Goal: Entertainment & Leisure: Browse casually

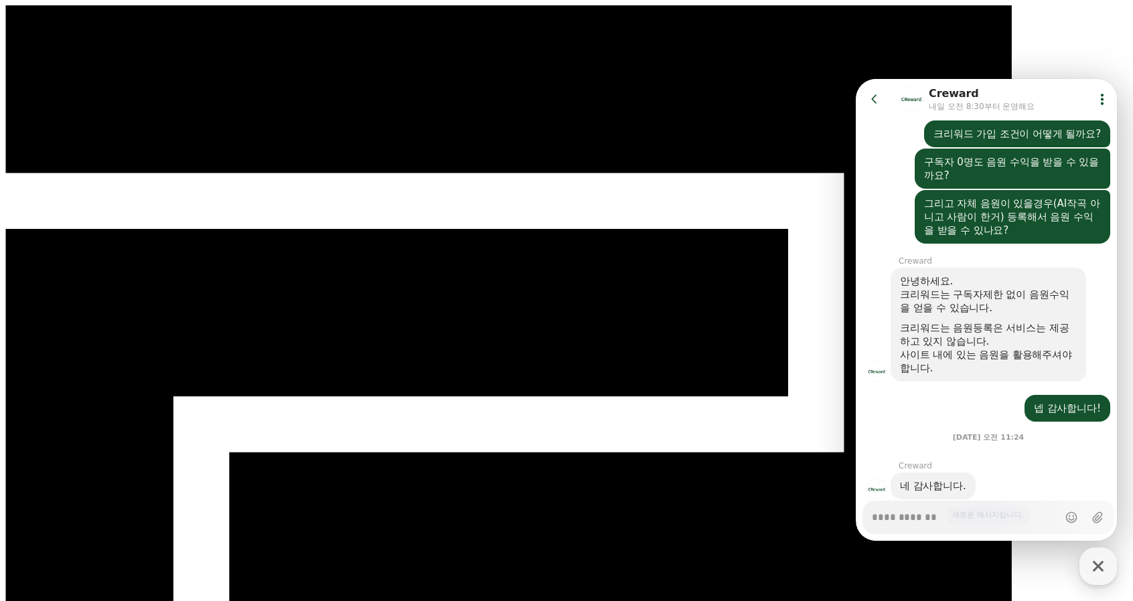
scroll to position [656, 0]
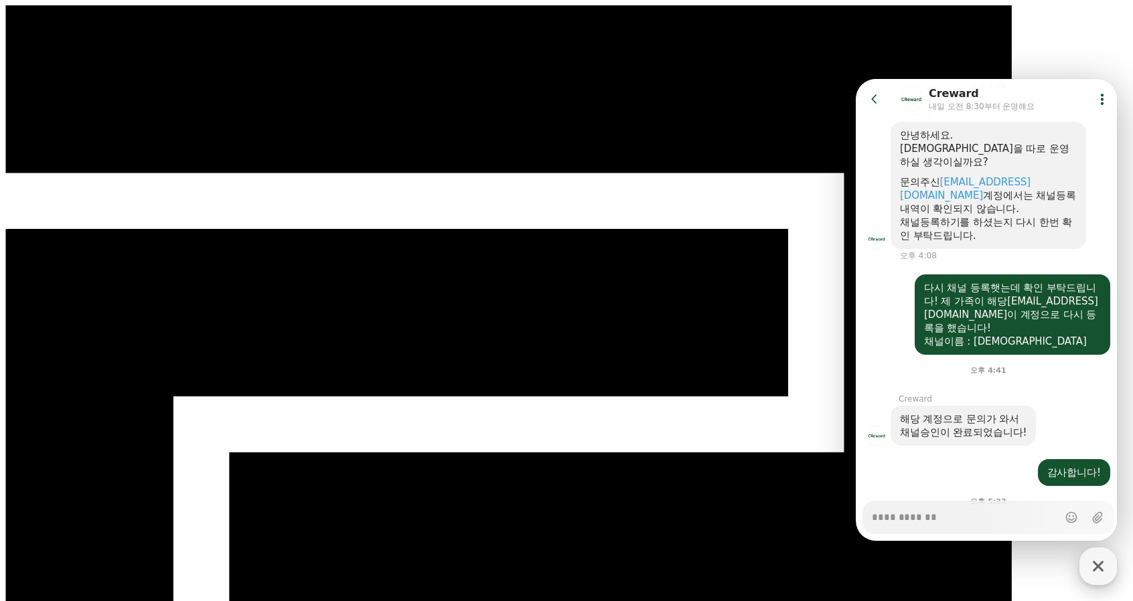
click at [1103, 560] on icon "button" at bounding box center [1098, 566] width 24 height 24
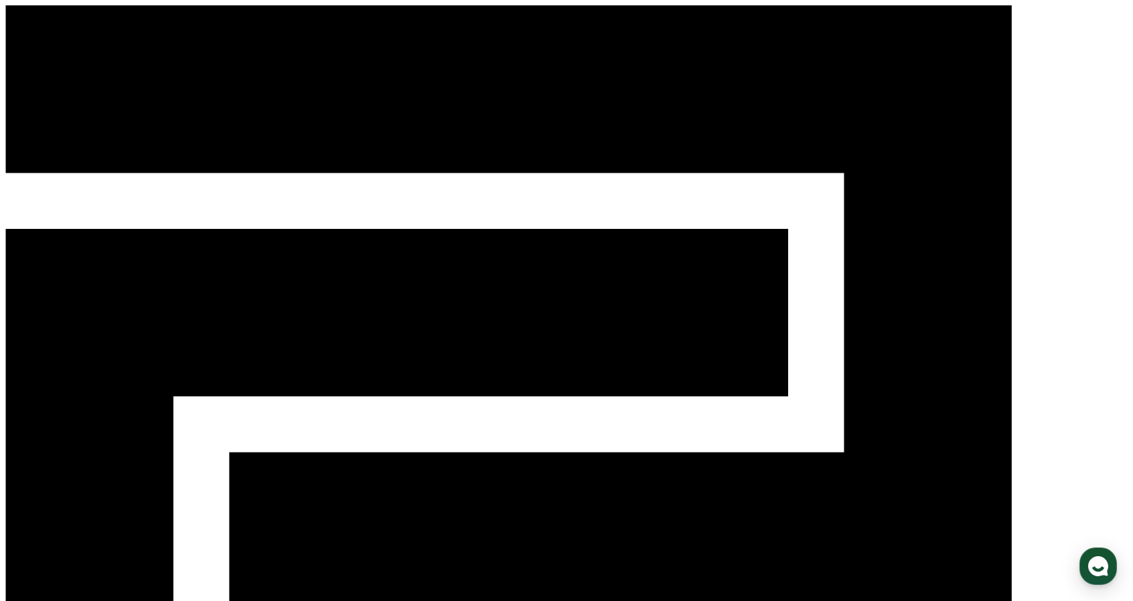
type textarea "*"
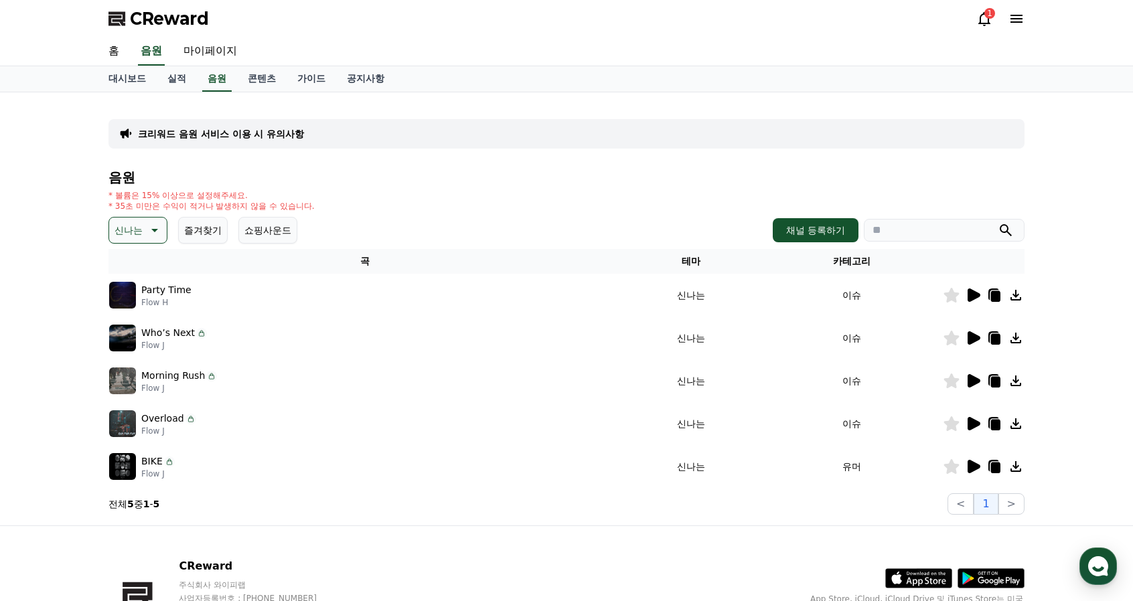
click at [970, 295] on icon at bounding box center [973, 295] width 13 height 13
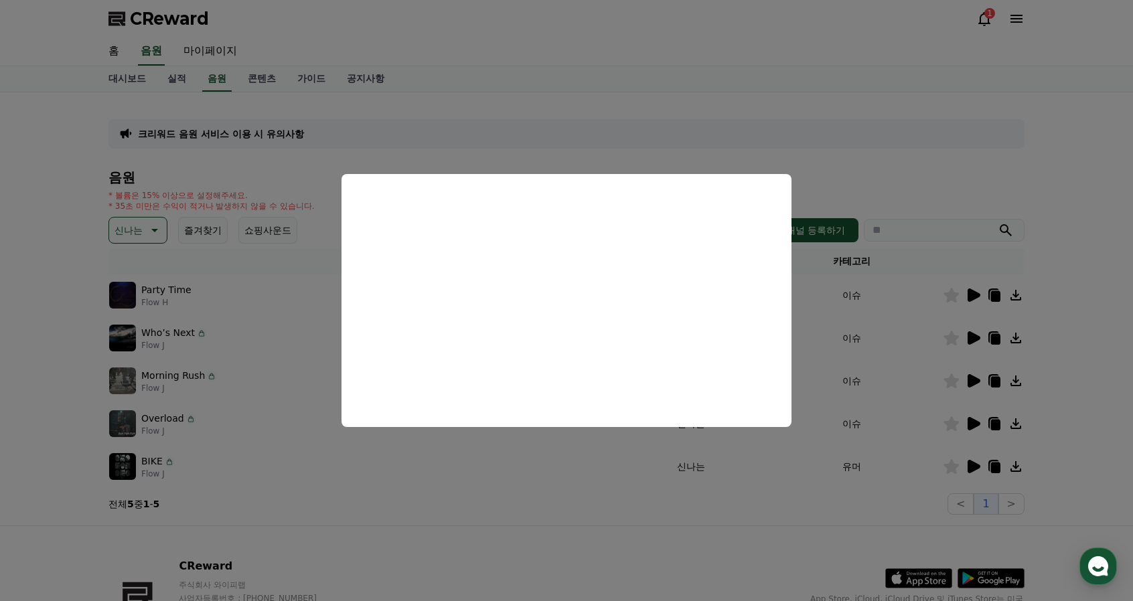
click at [969, 339] on button "close modal" at bounding box center [566, 300] width 1133 height 601
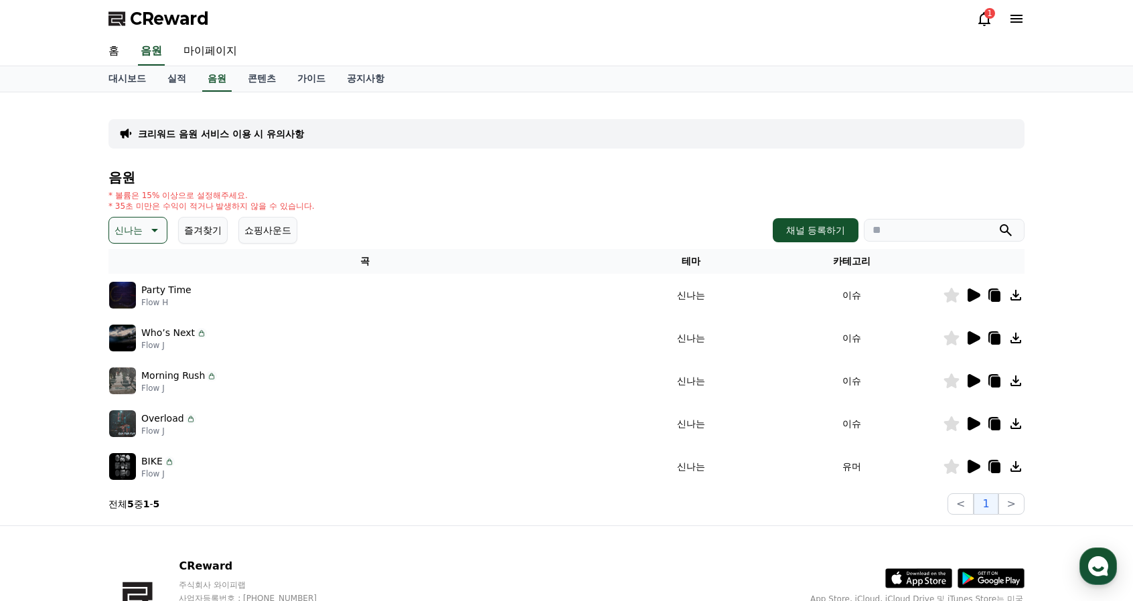
click at [972, 335] on icon at bounding box center [973, 337] width 13 height 13
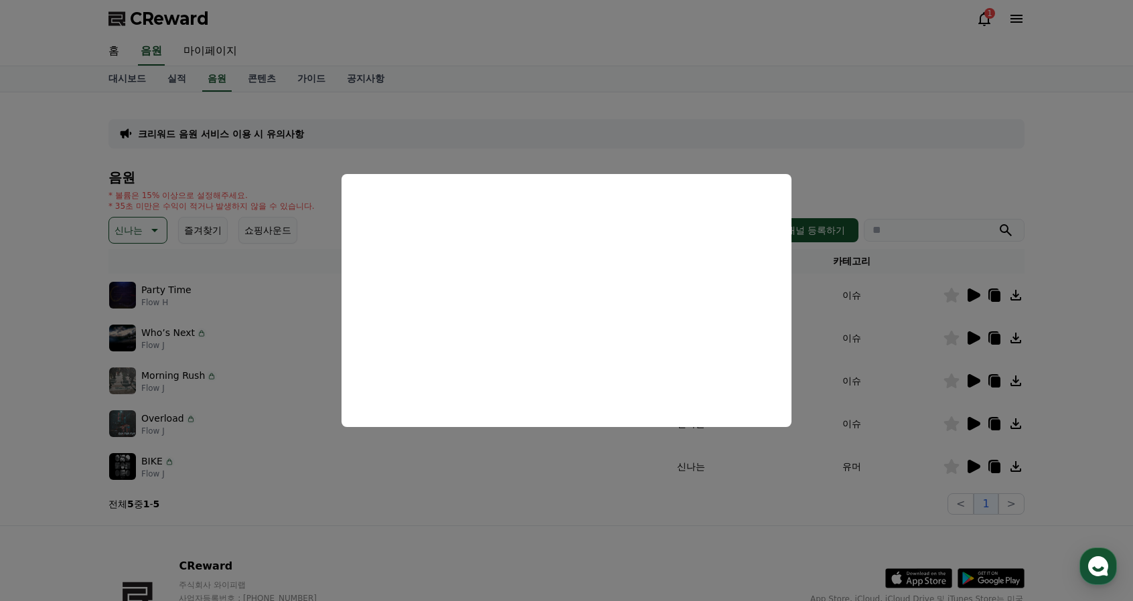
click at [972, 378] on button "close modal" at bounding box center [566, 300] width 1133 height 601
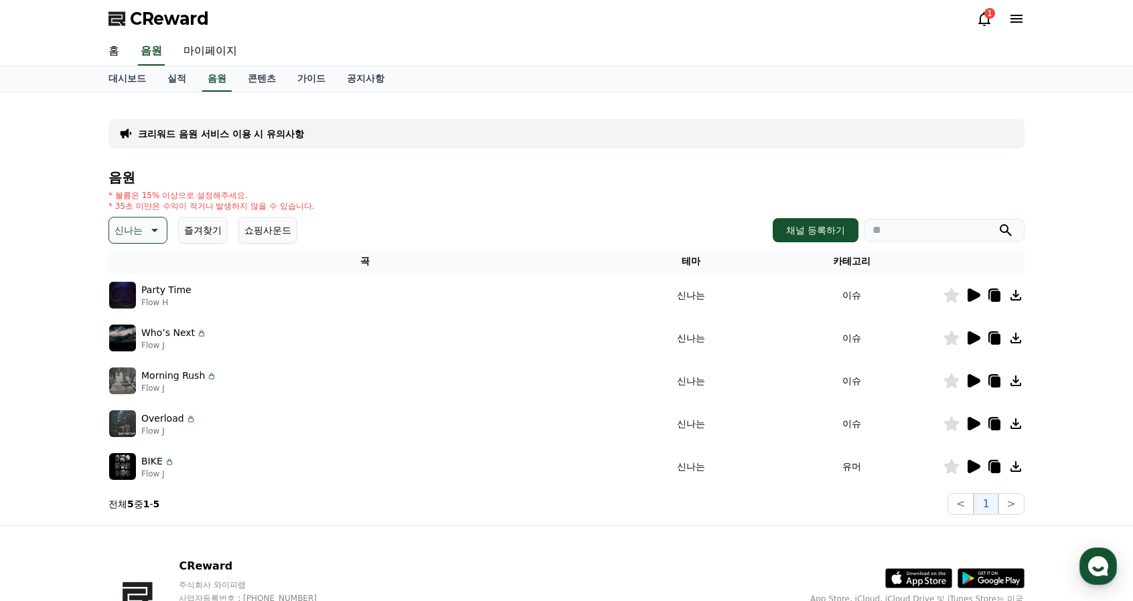
click at [975, 382] on icon at bounding box center [973, 380] width 13 height 13
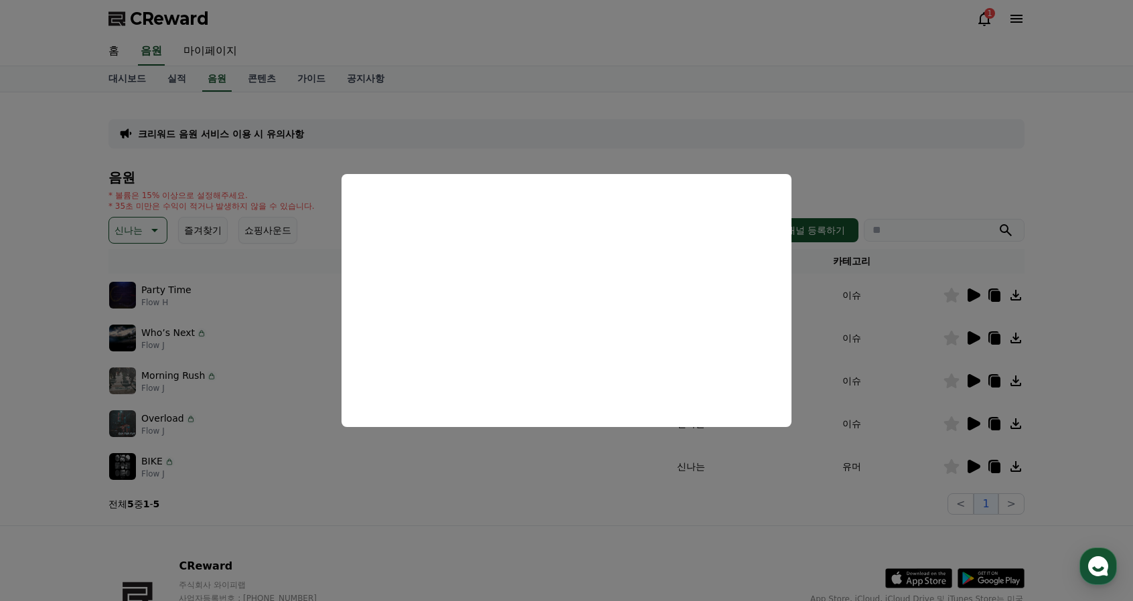
click at [654, 480] on button "close modal" at bounding box center [566, 300] width 1133 height 601
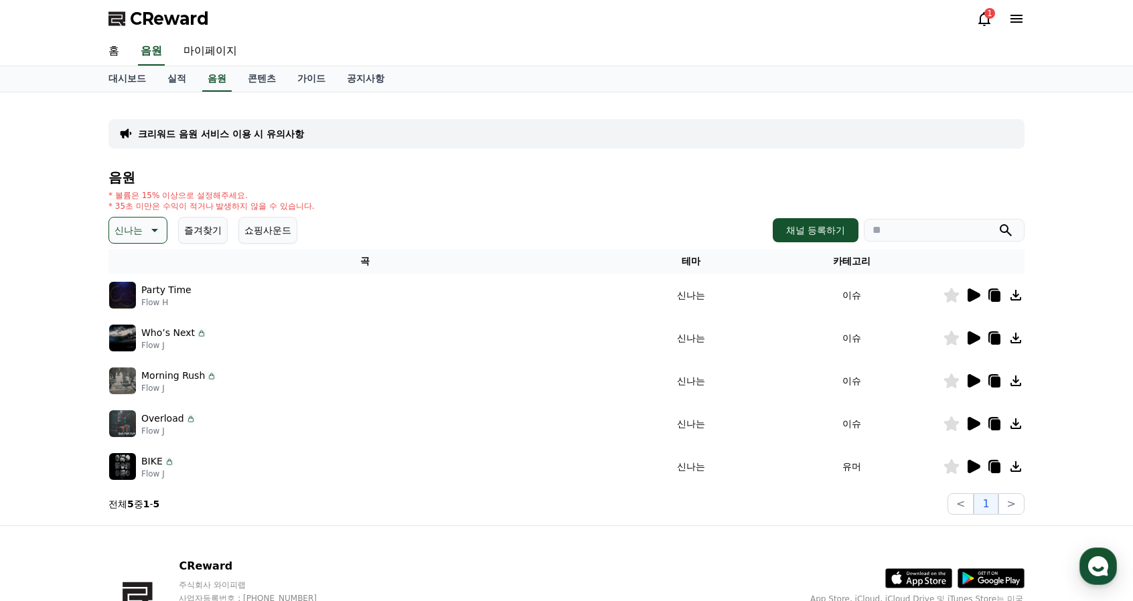
click at [169, 421] on p "Overload" at bounding box center [162, 419] width 43 height 14
click at [971, 421] on icon at bounding box center [973, 423] width 13 height 13
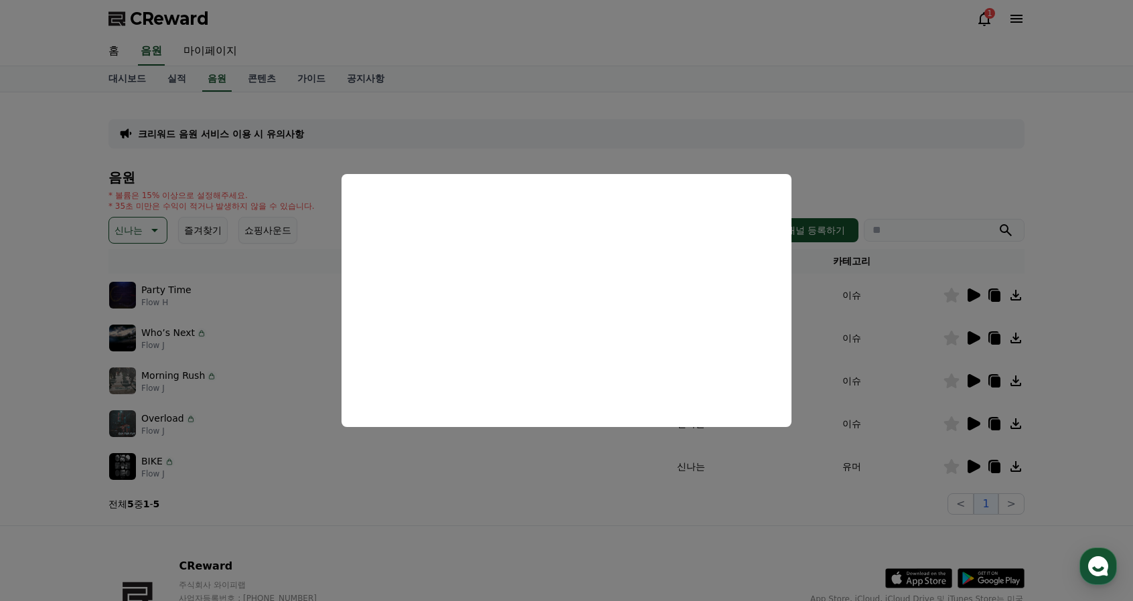
click at [252, 480] on button "close modal" at bounding box center [566, 300] width 1133 height 601
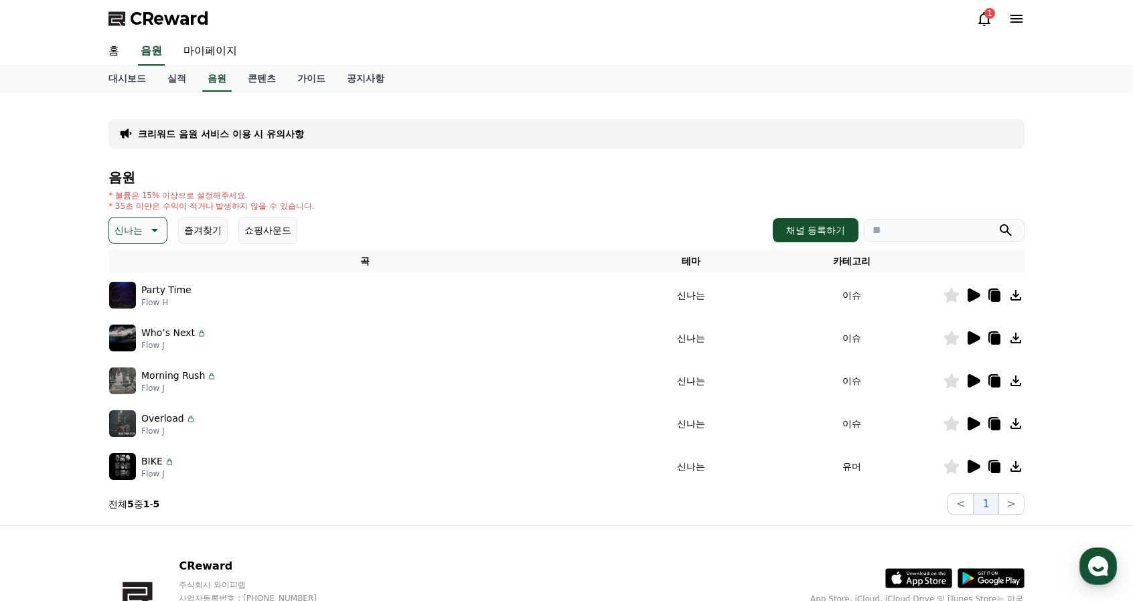
click at [980, 465] on icon at bounding box center [973, 467] width 16 height 16
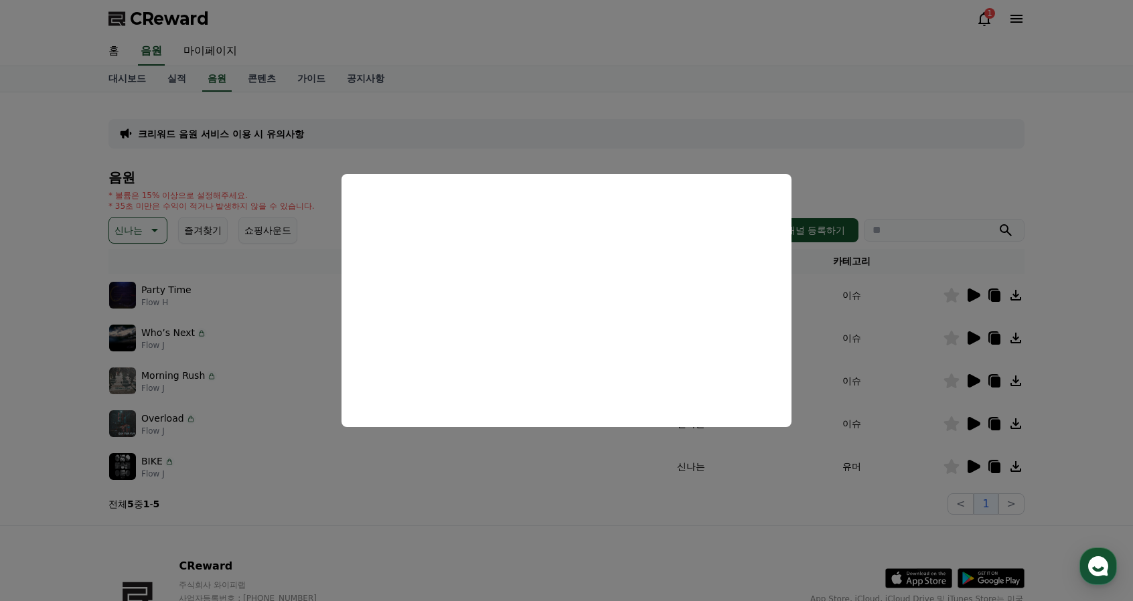
click at [727, 495] on button "close modal" at bounding box center [566, 300] width 1133 height 601
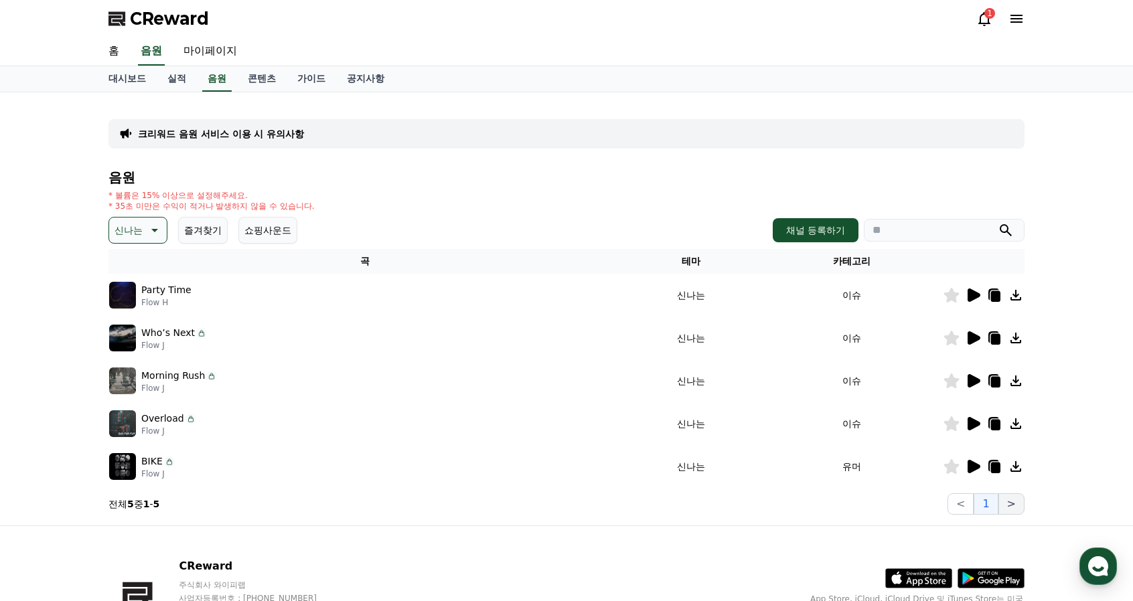
click at [1009, 503] on button ">" at bounding box center [1011, 503] width 26 height 21
click at [987, 505] on button "1" at bounding box center [985, 503] width 24 height 21
click at [1014, 501] on button ">" at bounding box center [1011, 503] width 26 height 21
click at [151, 229] on icon at bounding box center [154, 230] width 7 height 3
click at [145, 301] on button "환상적인" at bounding box center [134, 300] width 48 height 29
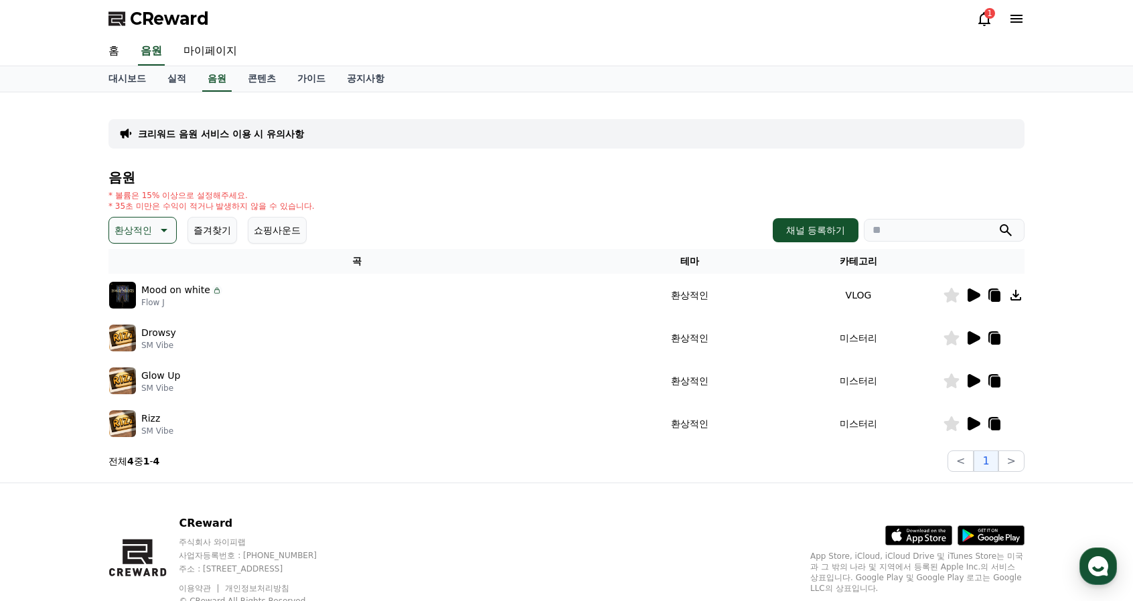
click at [971, 299] on icon at bounding box center [973, 295] width 13 height 13
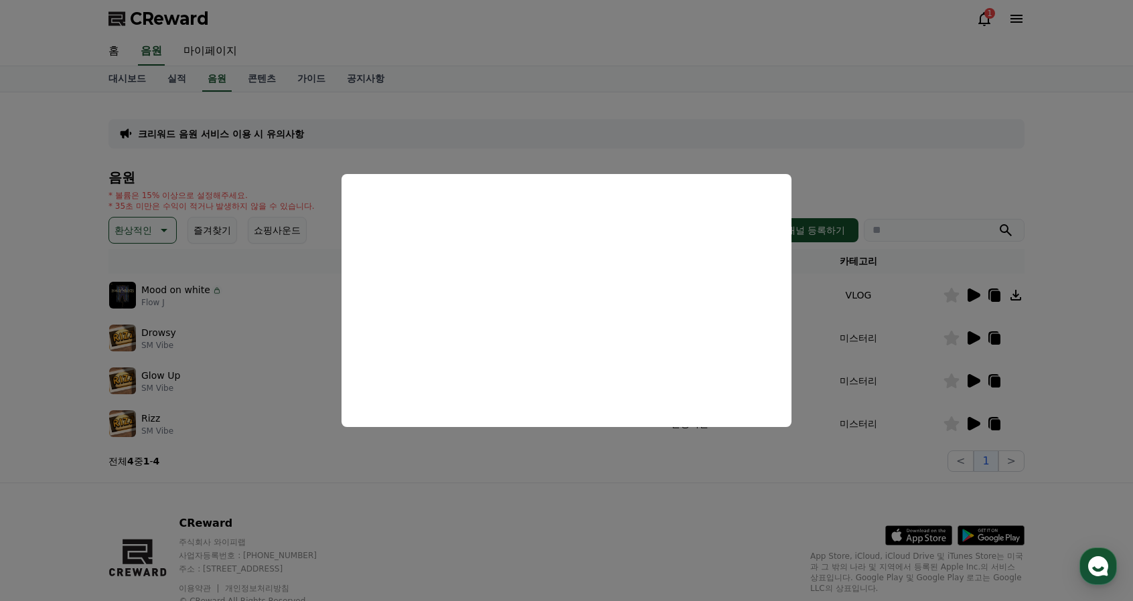
click at [724, 473] on button "close modal" at bounding box center [566, 300] width 1133 height 601
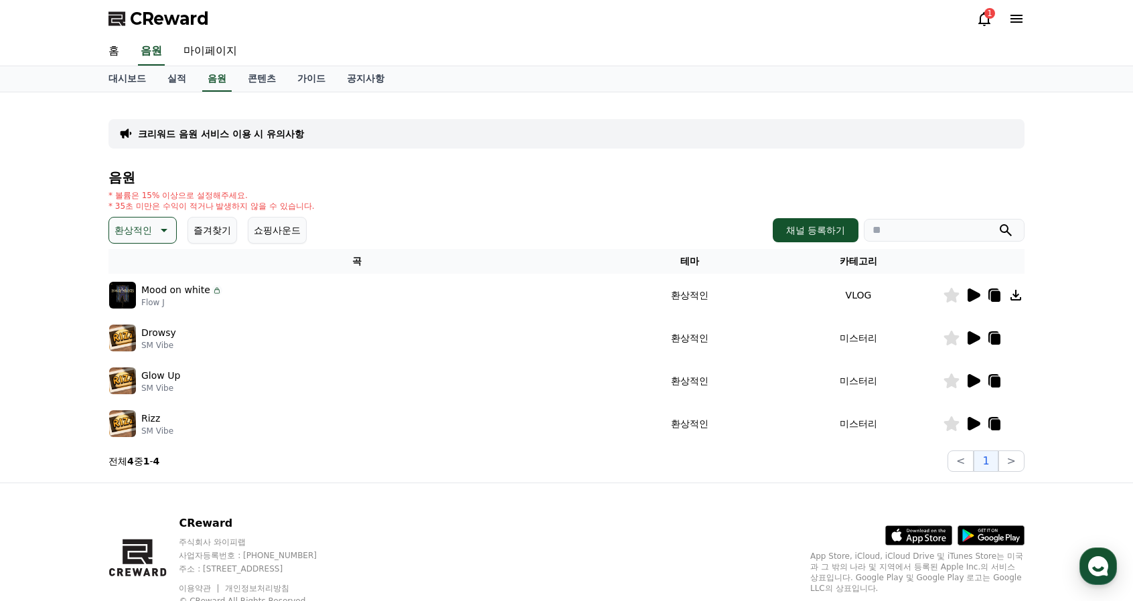
click at [973, 337] on icon at bounding box center [973, 337] width 13 height 13
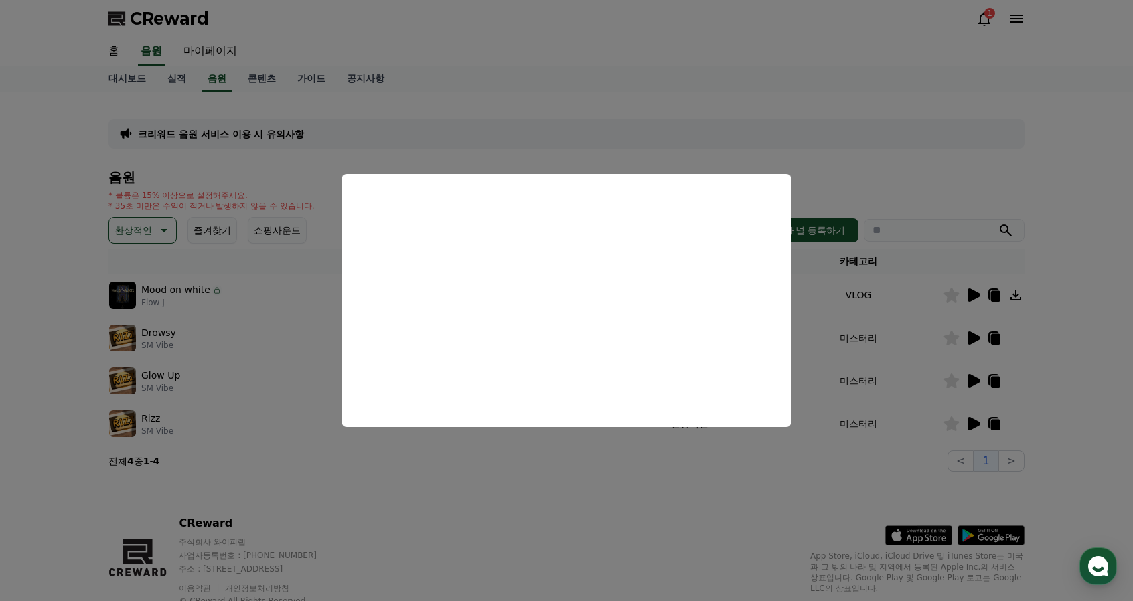
click at [974, 376] on button "close modal" at bounding box center [566, 300] width 1133 height 601
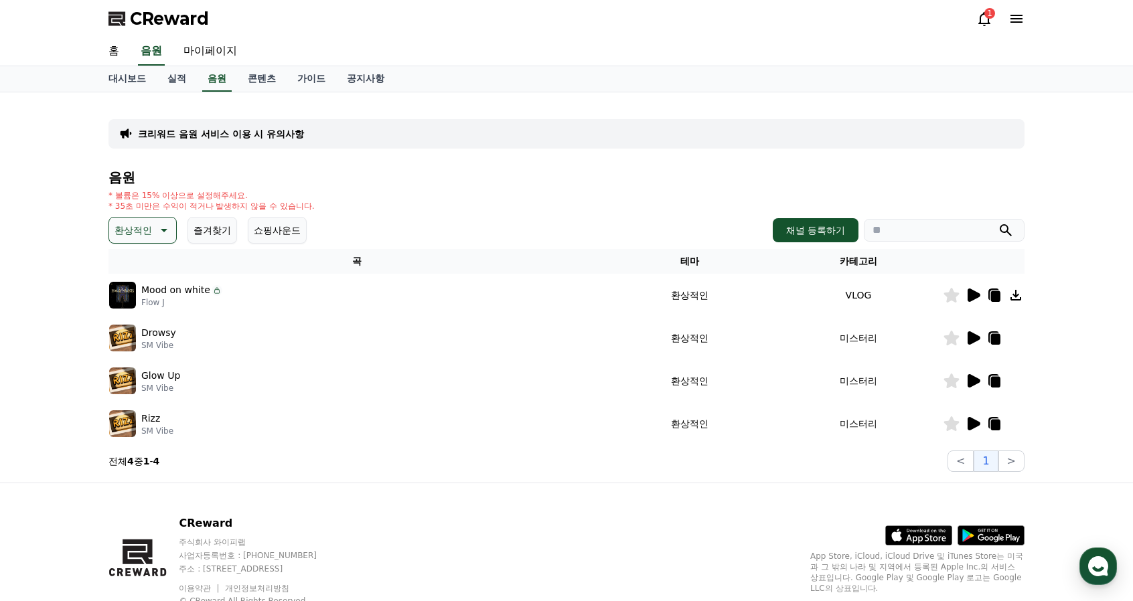
click at [969, 380] on icon at bounding box center [973, 380] width 13 height 13
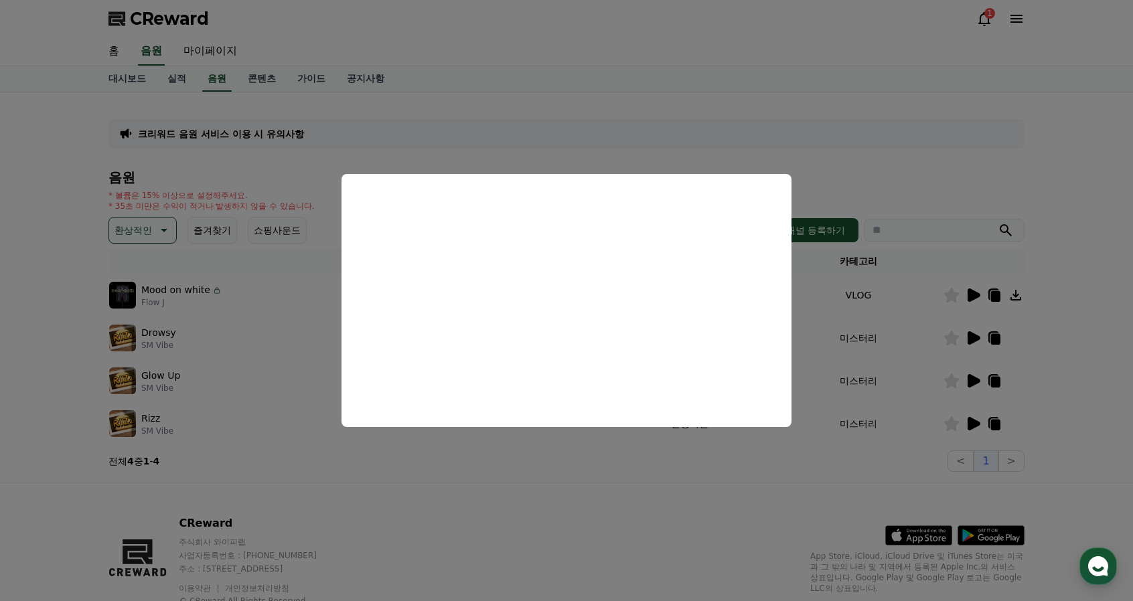
click at [764, 471] on button "close modal" at bounding box center [566, 300] width 1133 height 601
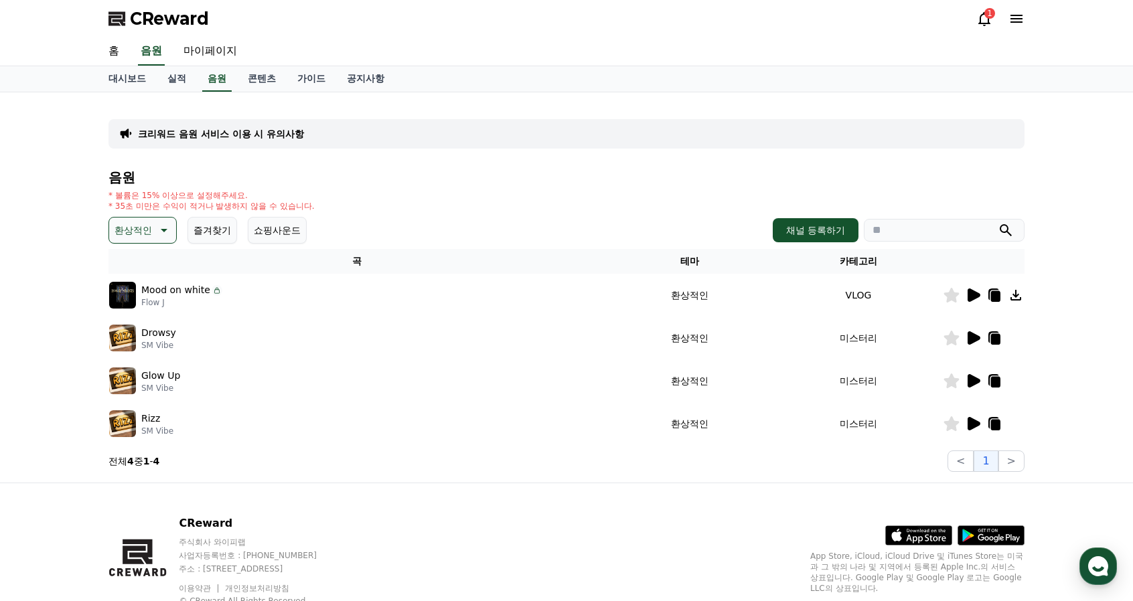
click at [148, 227] on p "환상적인" at bounding box center [132, 230] width 37 height 19
click at [133, 335] on button "호기심" at bounding box center [129, 335] width 39 height 29
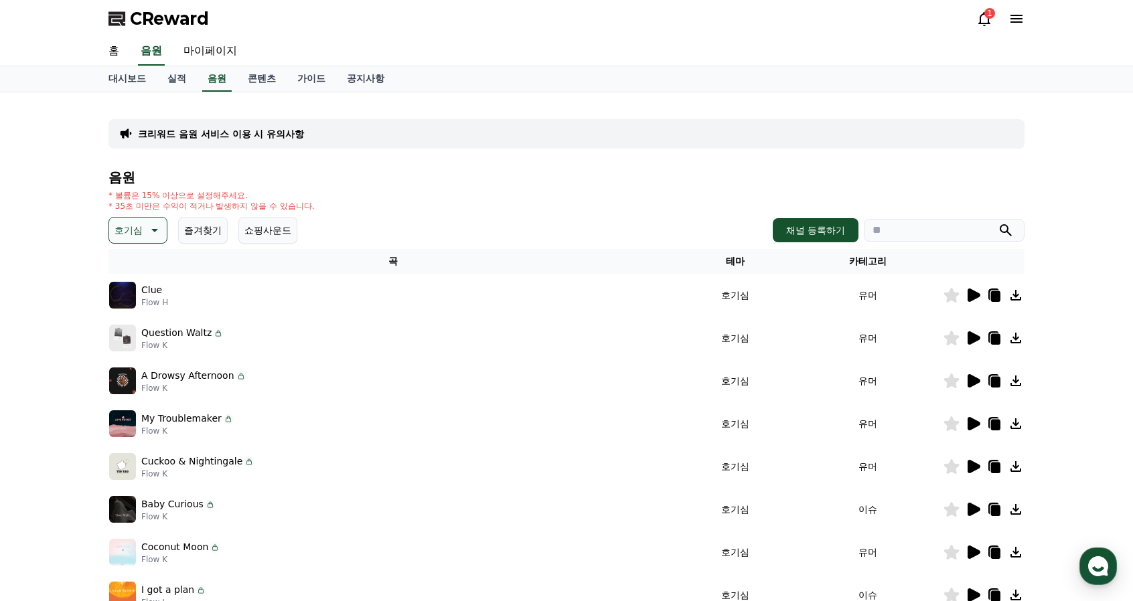
click at [969, 340] on icon at bounding box center [973, 337] width 13 height 13
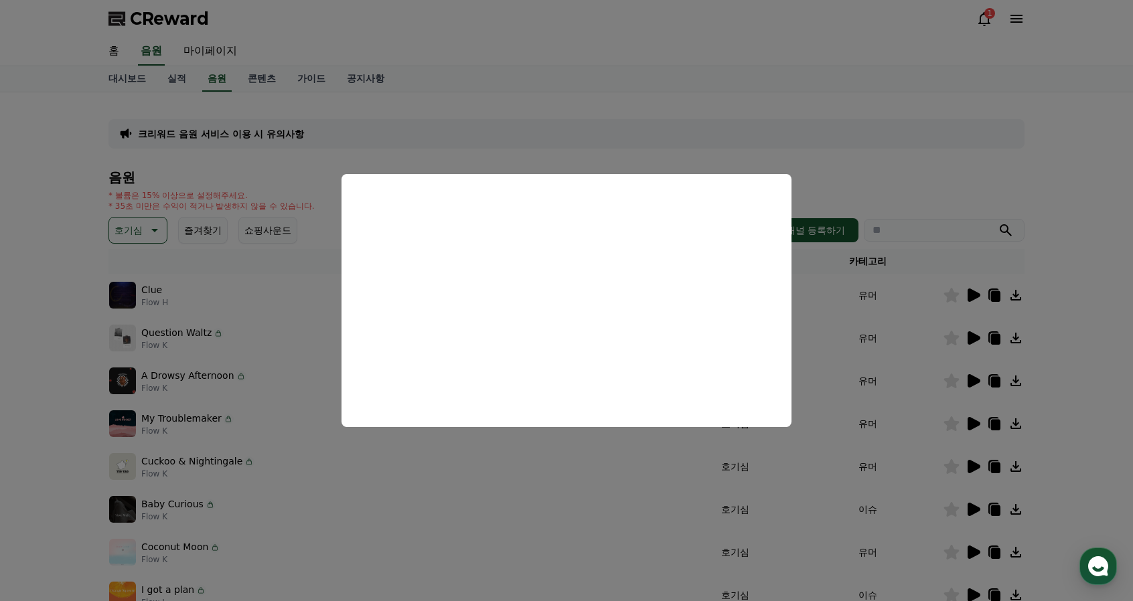
click at [221, 376] on button "close modal" at bounding box center [566, 300] width 1133 height 601
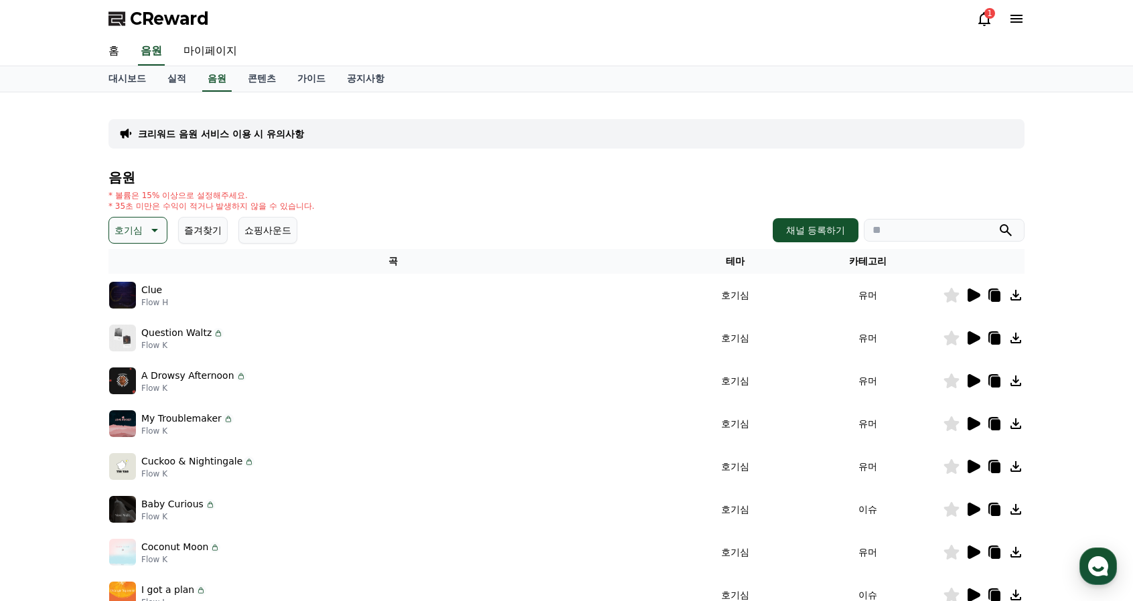
click at [979, 384] on icon at bounding box center [973, 381] width 16 height 16
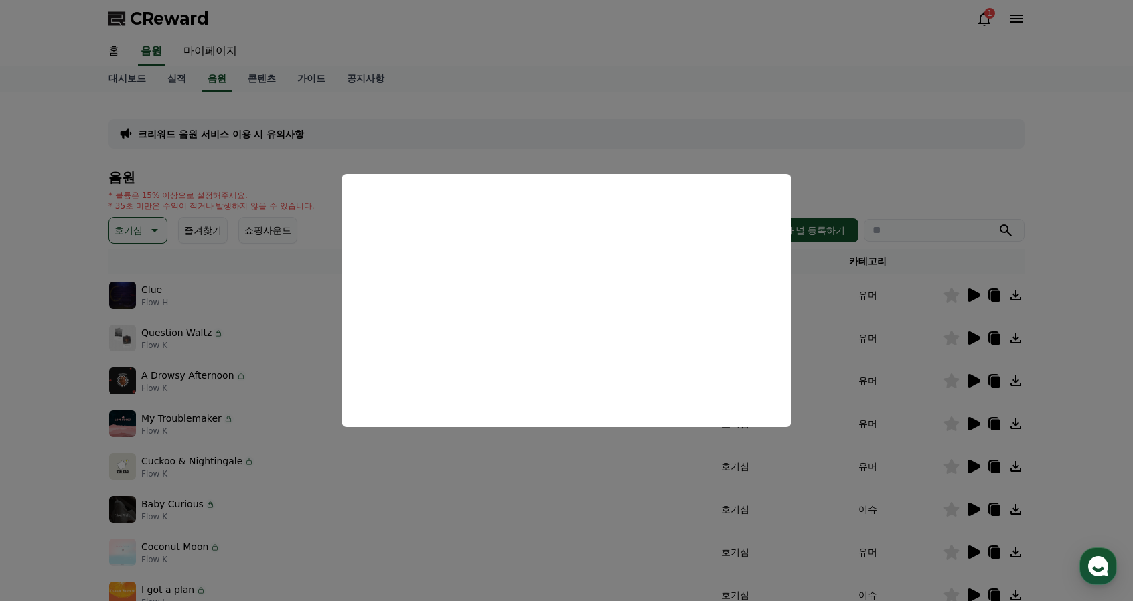
click at [823, 172] on button "close modal" at bounding box center [566, 300] width 1133 height 601
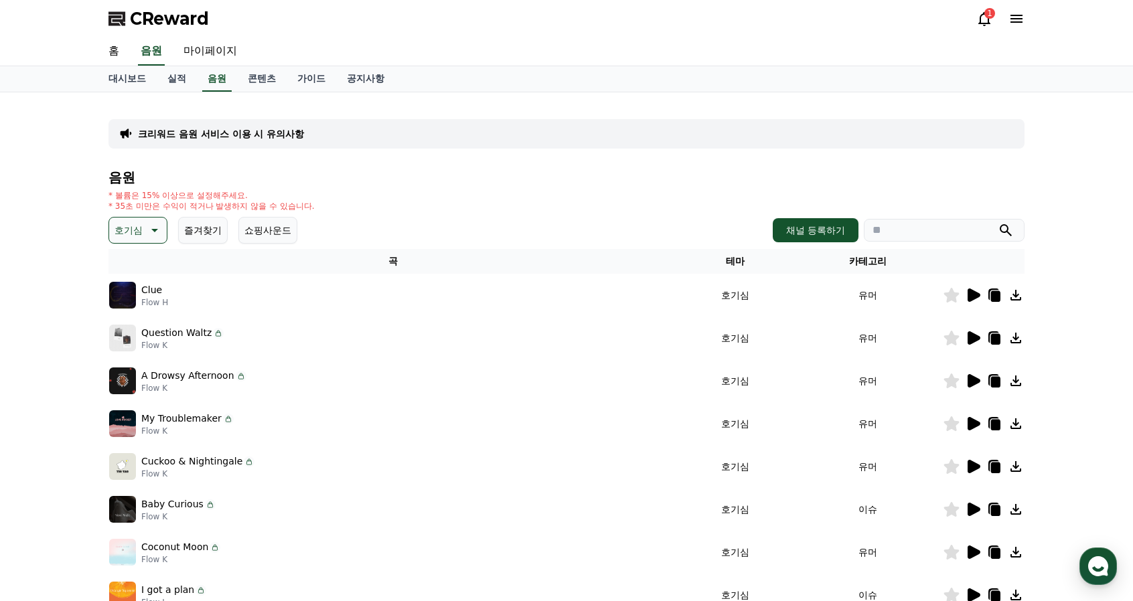
click at [947, 380] on icon at bounding box center [951, 381] width 15 height 15
click at [969, 418] on icon at bounding box center [973, 423] width 13 height 13
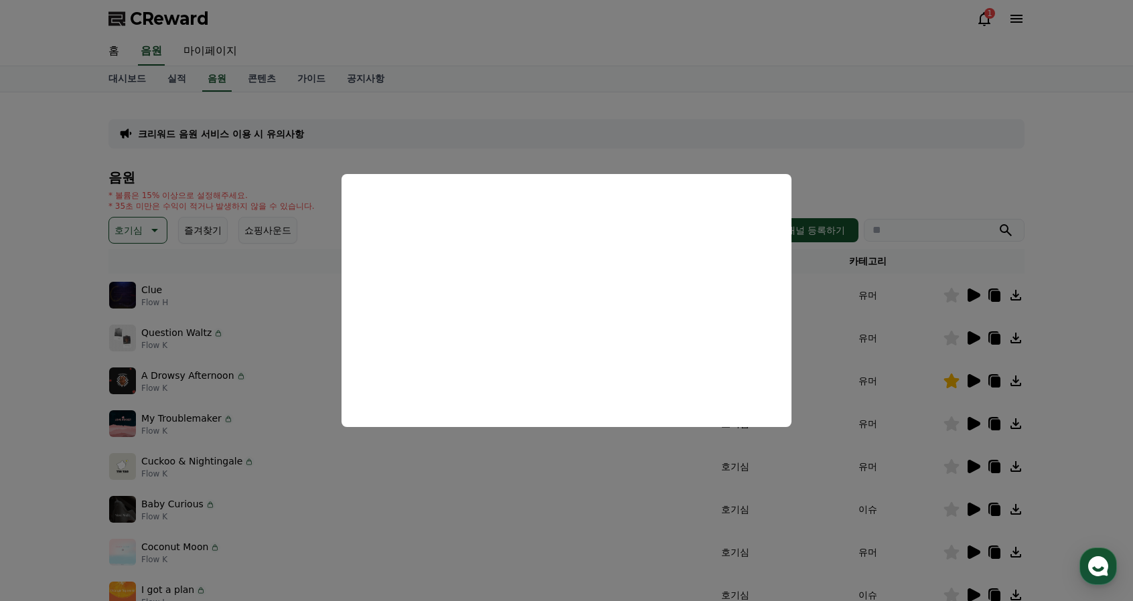
click at [866, 185] on button "close modal" at bounding box center [566, 300] width 1133 height 601
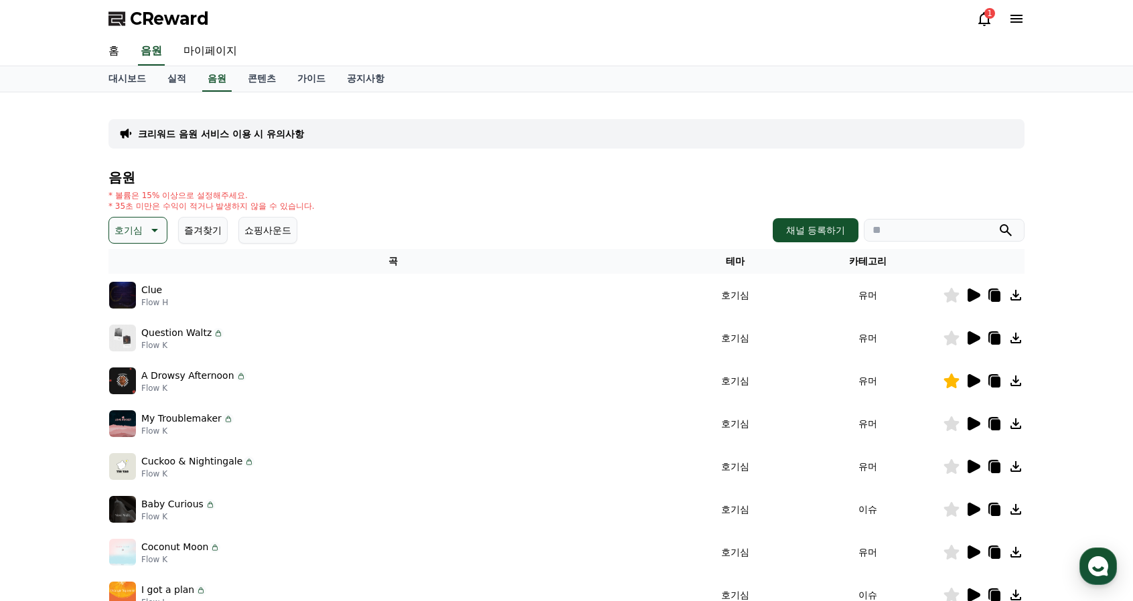
click at [968, 463] on icon at bounding box center [973, 466] width 13 height 13
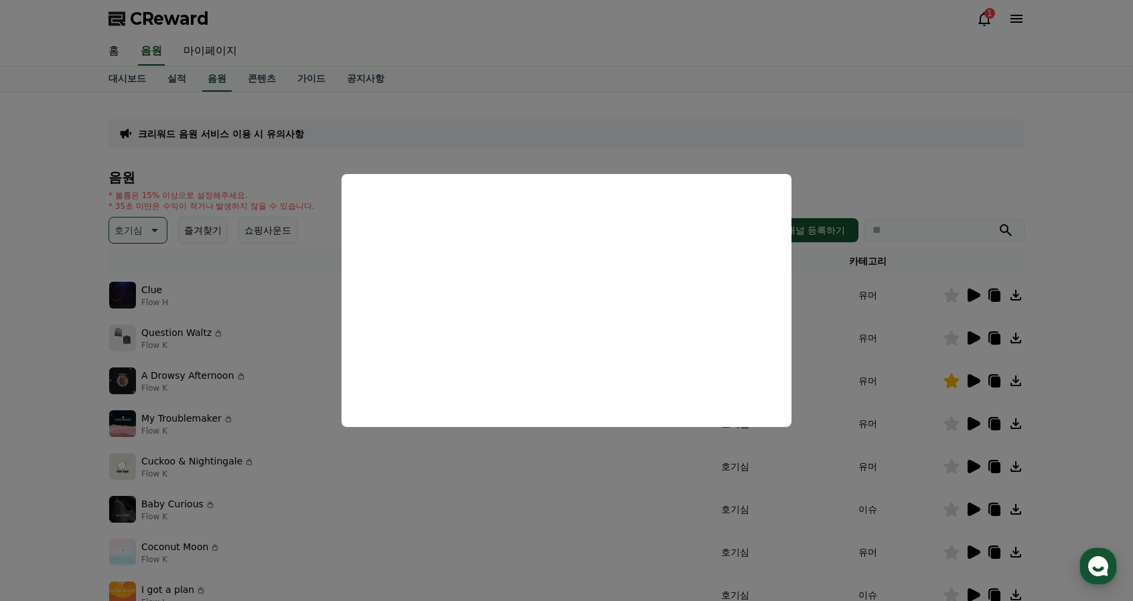
click at [954, 420] on button "close modal" at bounding box center [566, 300] width 1133 height 601
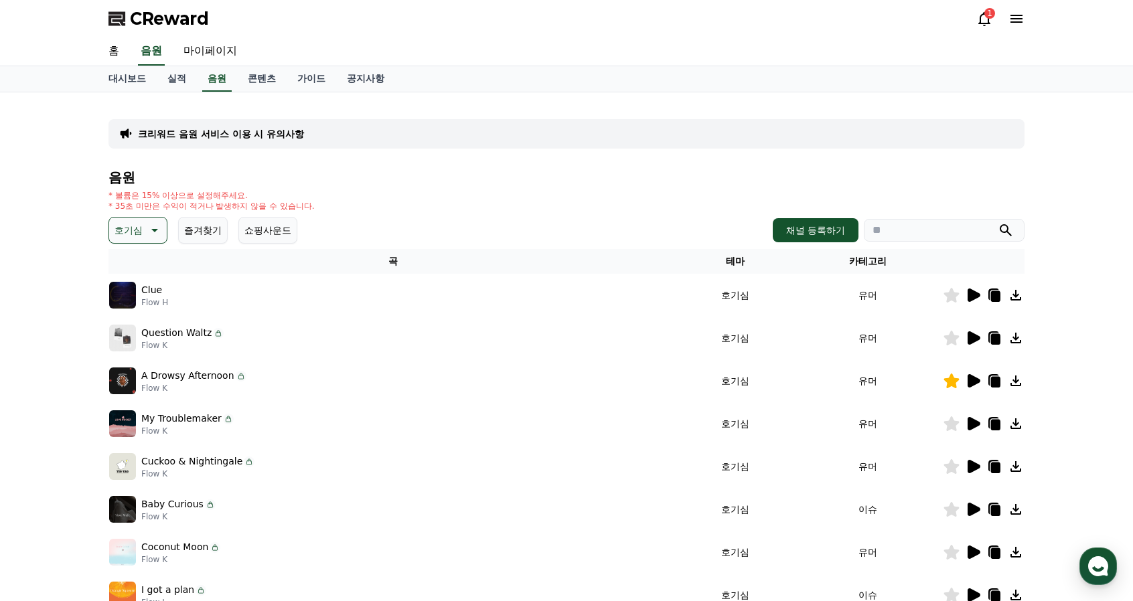
click at [955, 428] on icon at bounding box center [951, 423] width 15 height 15
click at [975, 469] on icon at bounding box center [973, 466] width 13 height 13
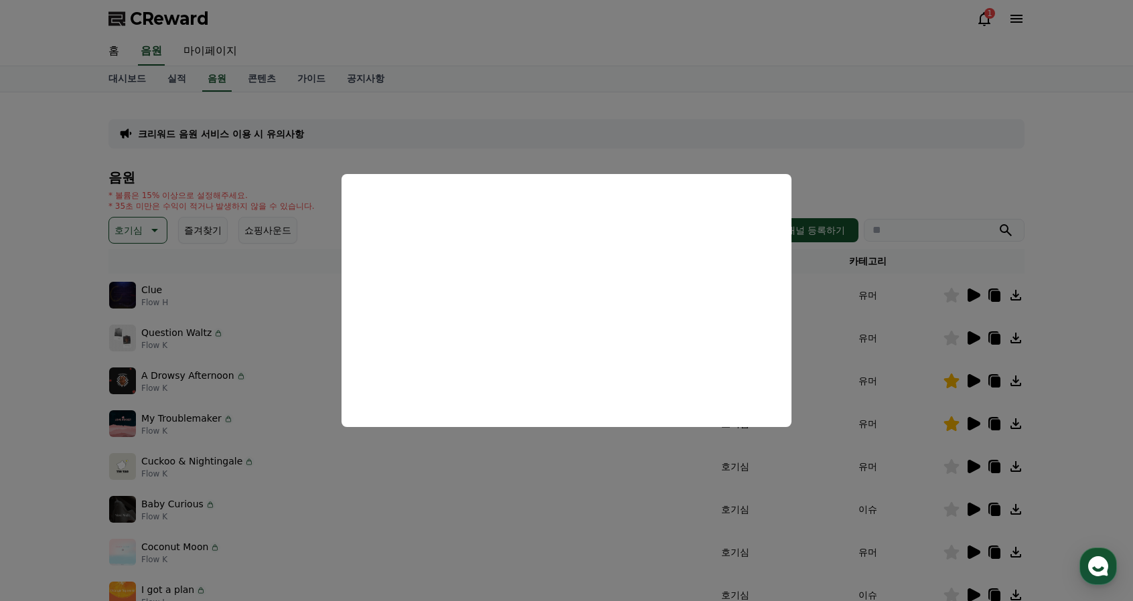
click at [840, 183] on button "close modal" at bounding box center [566, 300] width 1133 height 601
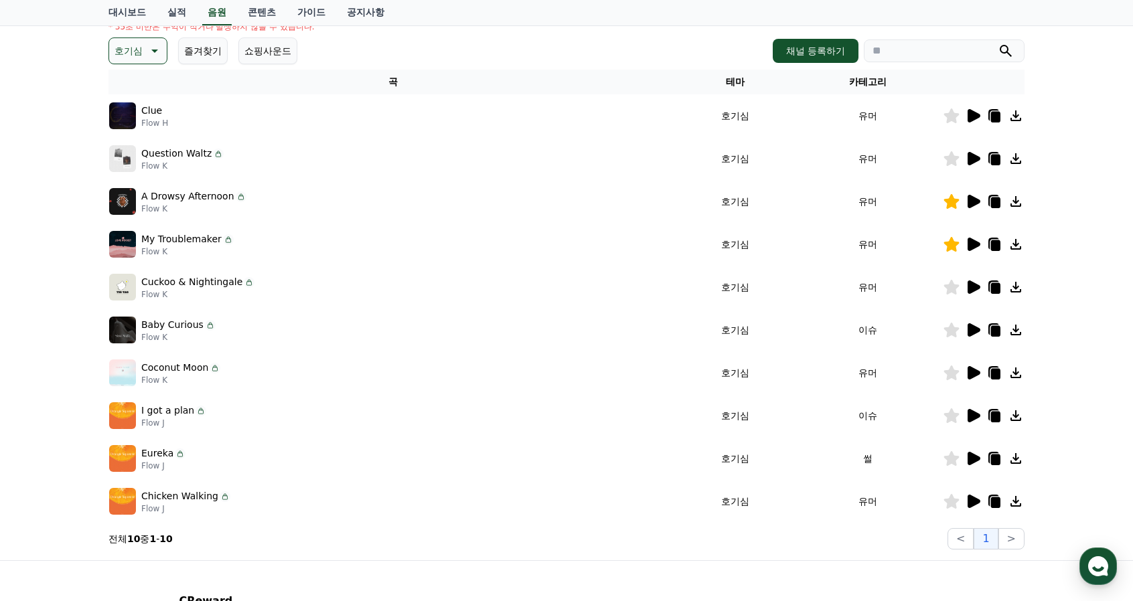
scroll to position [201, 0]
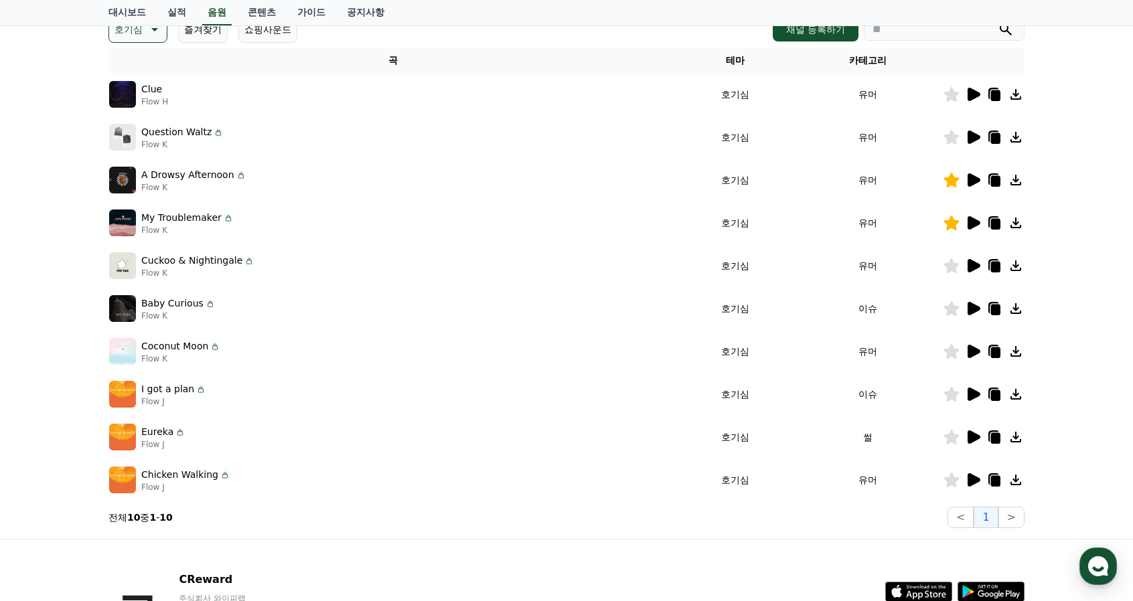
click at [971, 309] on icon at bounding box center [973, 308] width 13 height 13
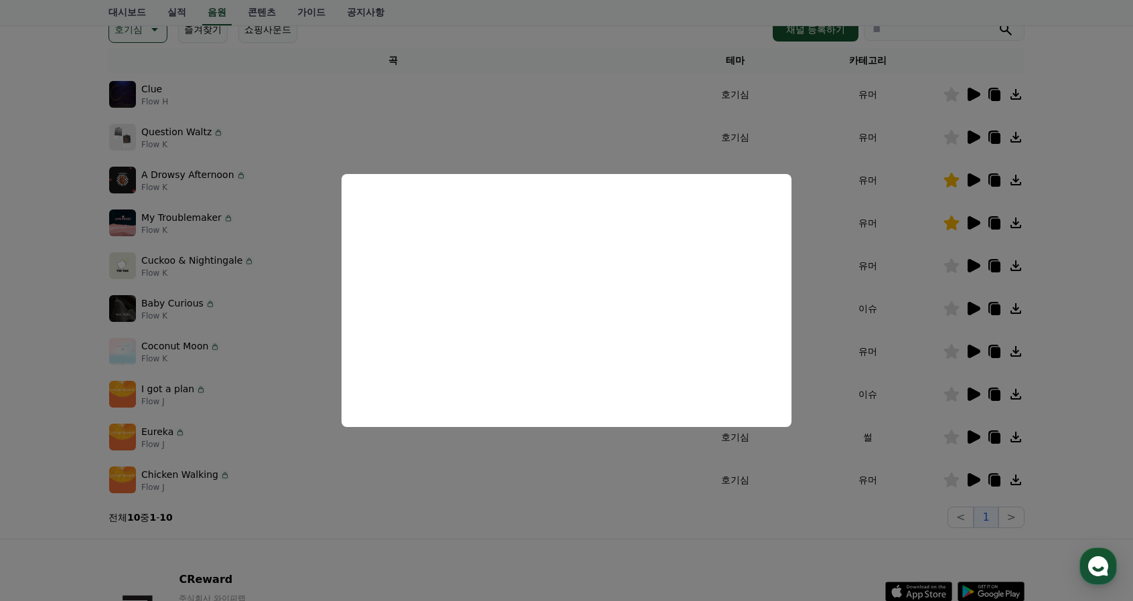
click at [973, 349] on button "close modal" at bounding box center [566, 300] width 1133 height 601
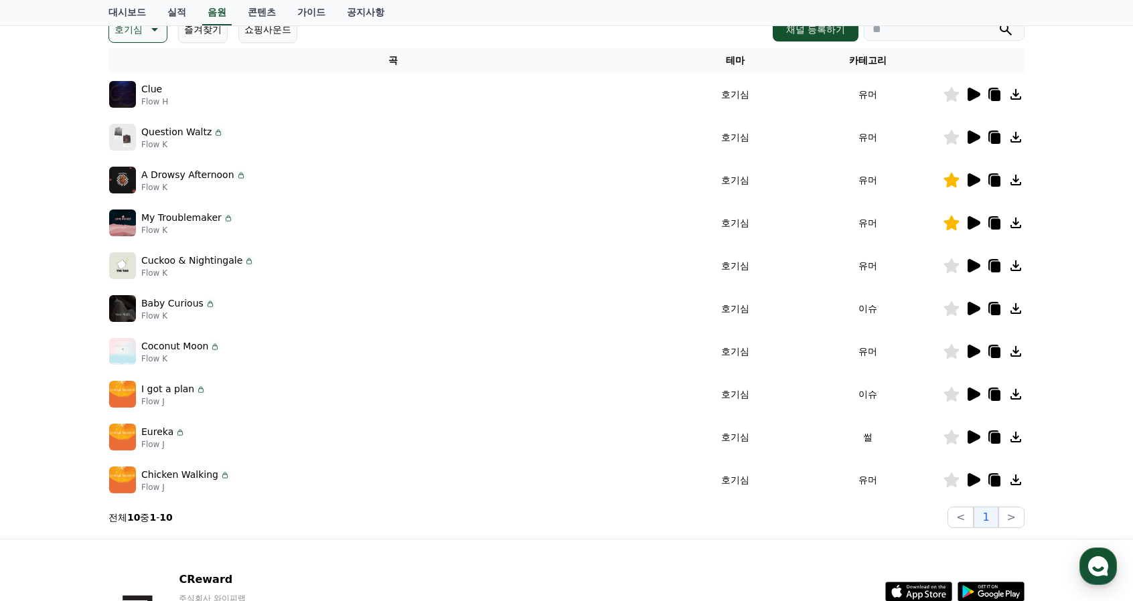
click at [975, 349] on icon at bounding box center [973, 351] width 13 height 13
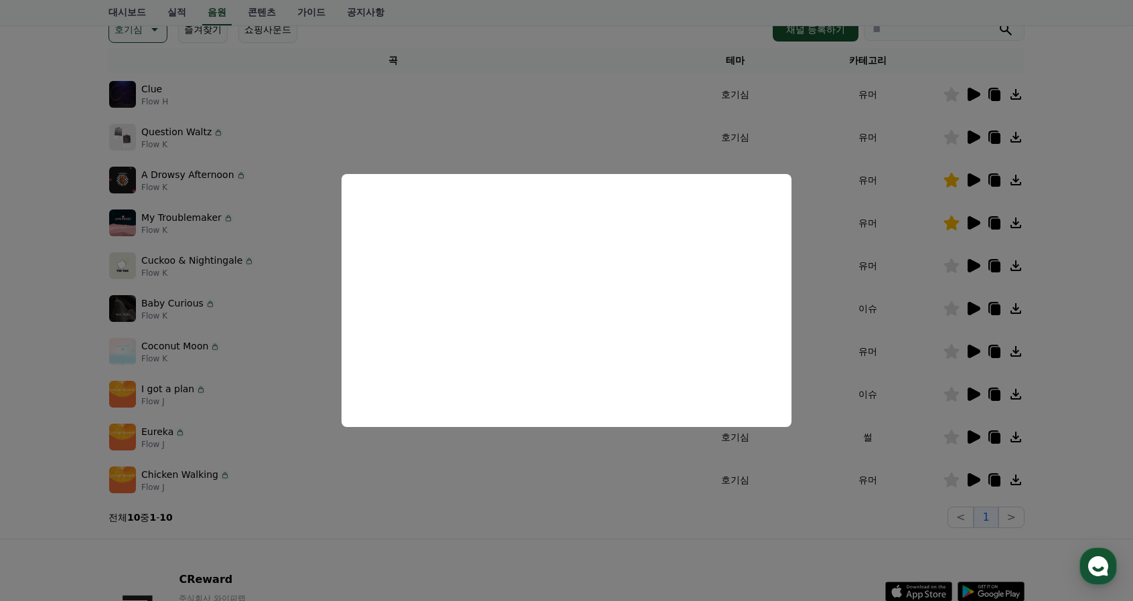
click at [967, 394] on button "close modal" at bounding box center [566, 300] width 1133 height 601
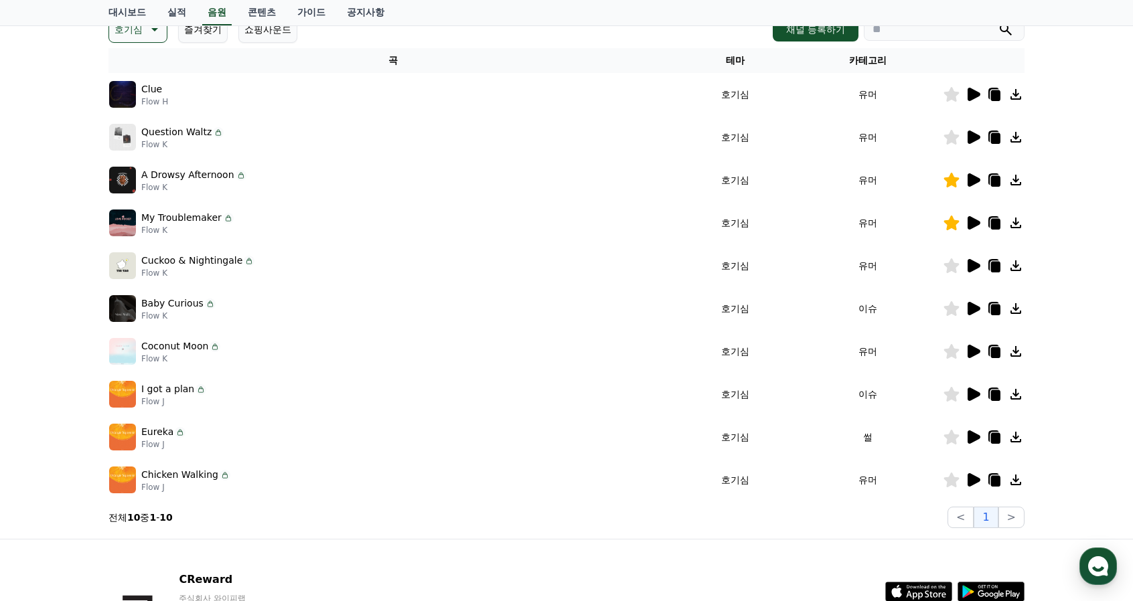
click at [973, 393] on icon at bounding box center [973, 394] width 13 height 13
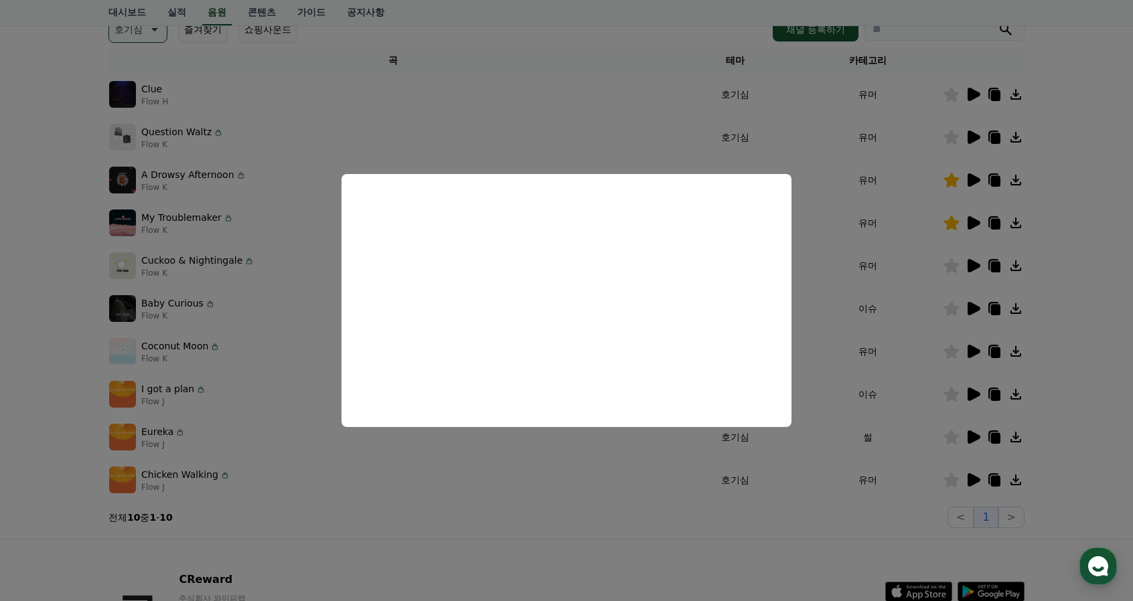
click at [659, 465] on button "close modal" at bounding box center [566, 300] width 1133 height 601
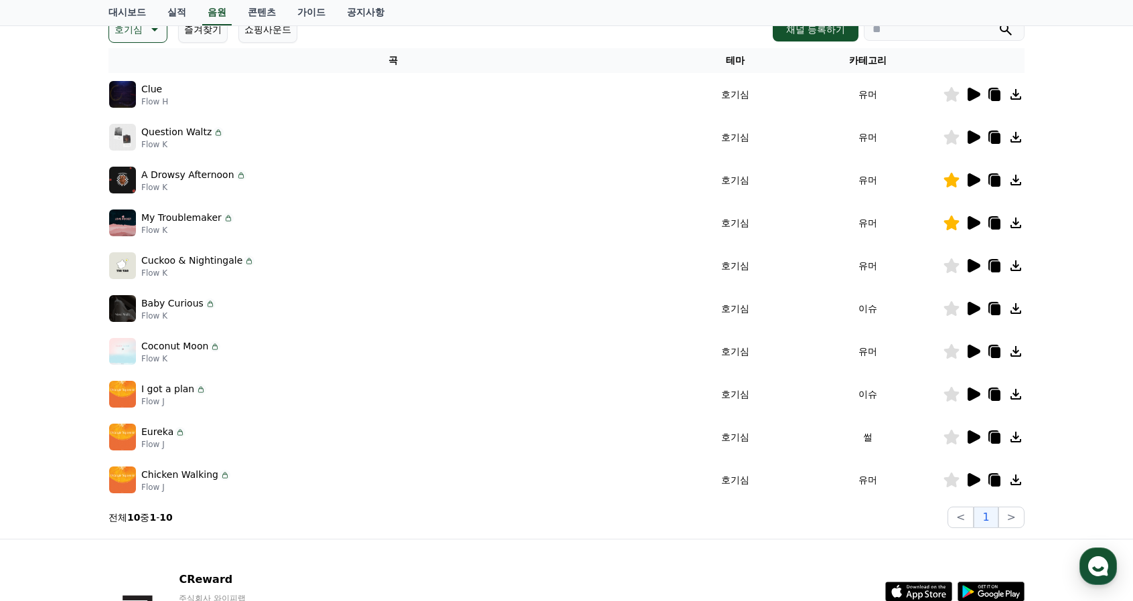
click at [957, 393] on icon at bounding box center [951, 394] width 15 height 15
click at [973, 437] on icon at bounding box center [973, 436] width 13 height 13
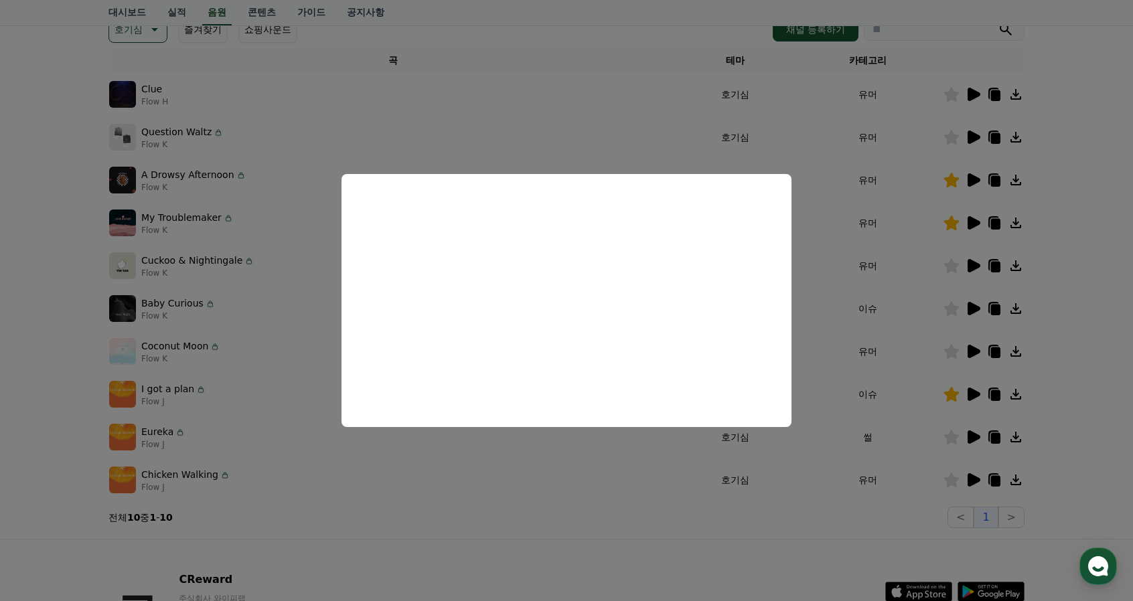
click at [975, 481] on button "close modal" at bounding box center [566, 300] width 1133 height 601
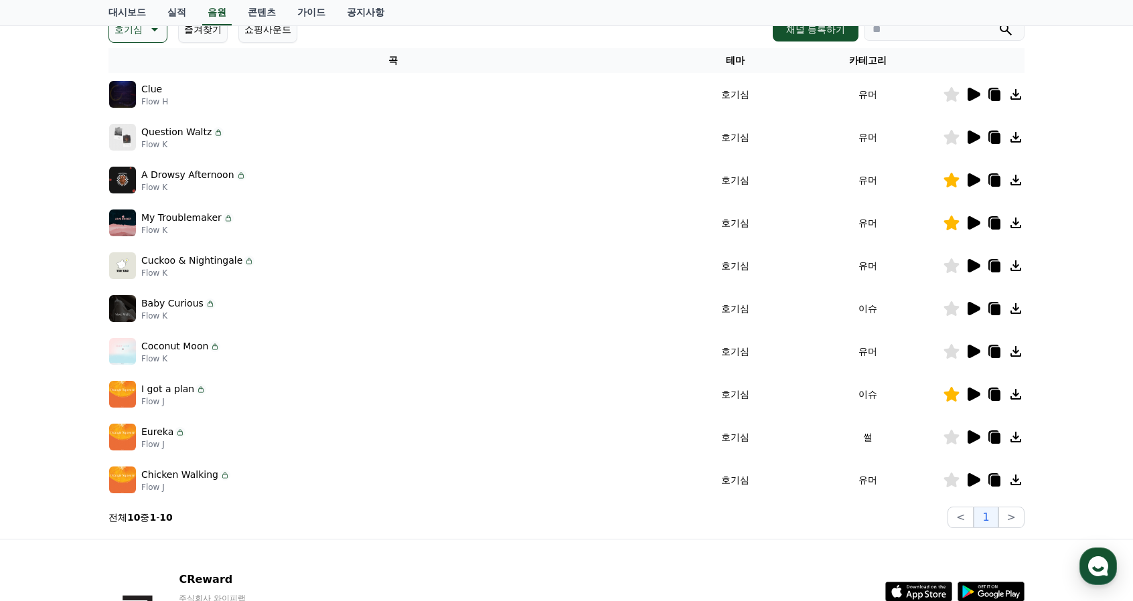
click at [975, 481] on icon at bounding box center [973, 479] width 13 height 13
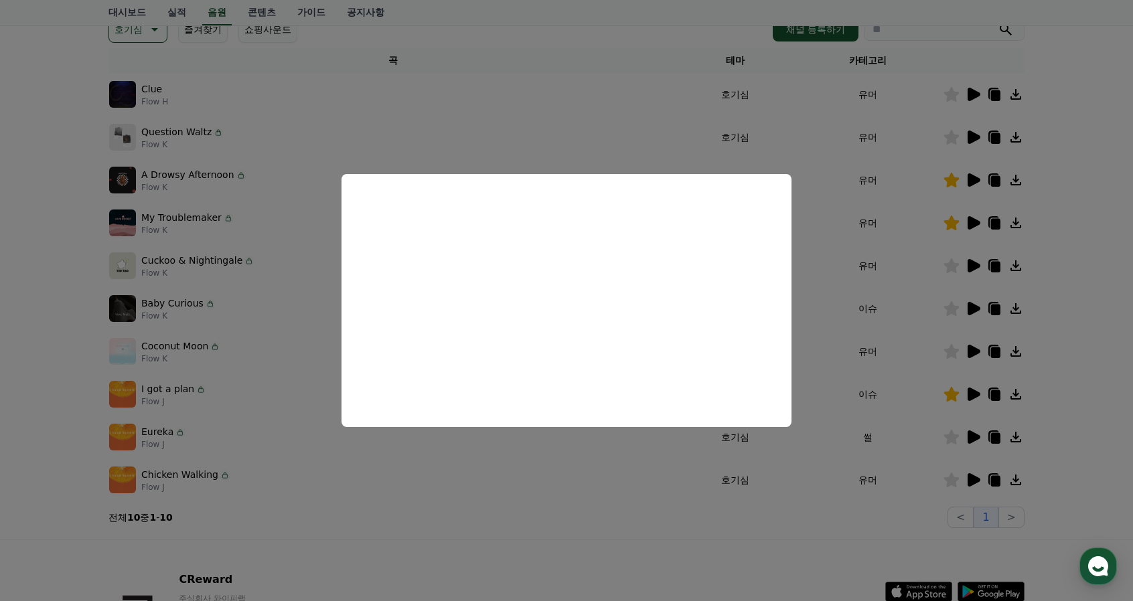
click at [979, 94] on button "close modal" at bounding box center [566, 300] width 1133 height 601
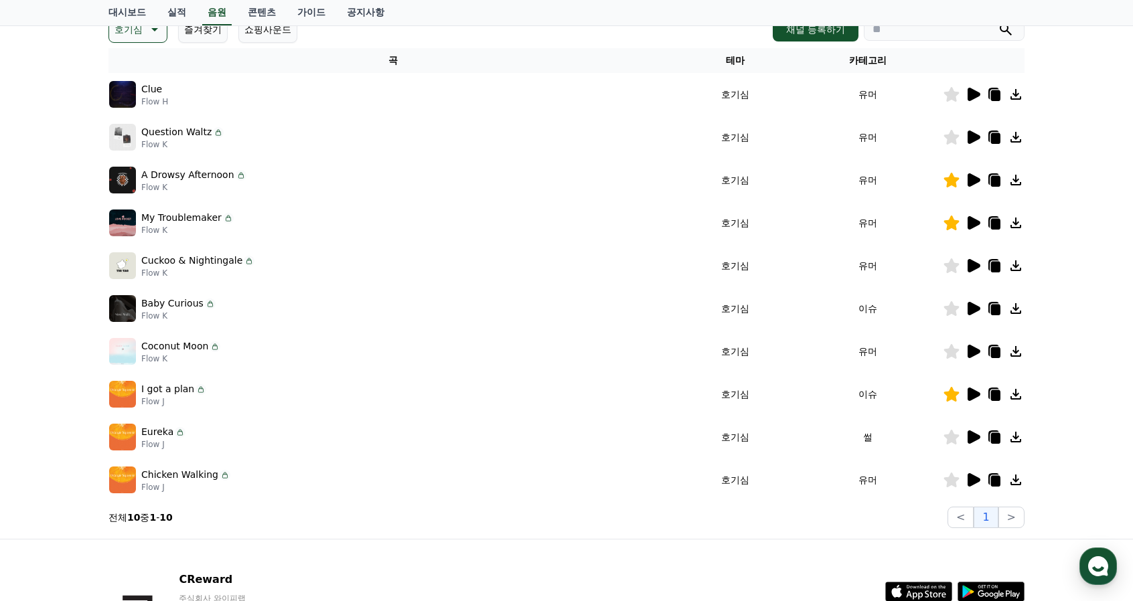
click at [975, 94] on icon at bounding box center [973, 94] width 13 height 13
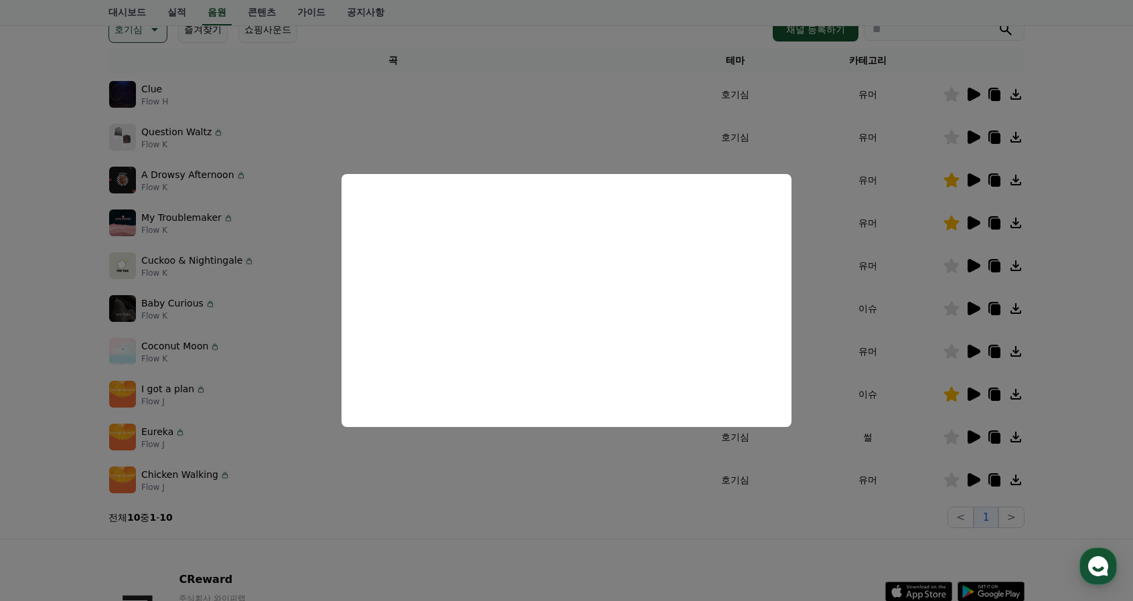
click at [557, 129] on button "close modal" at bounding box center [566, 300] width 1133 height 601
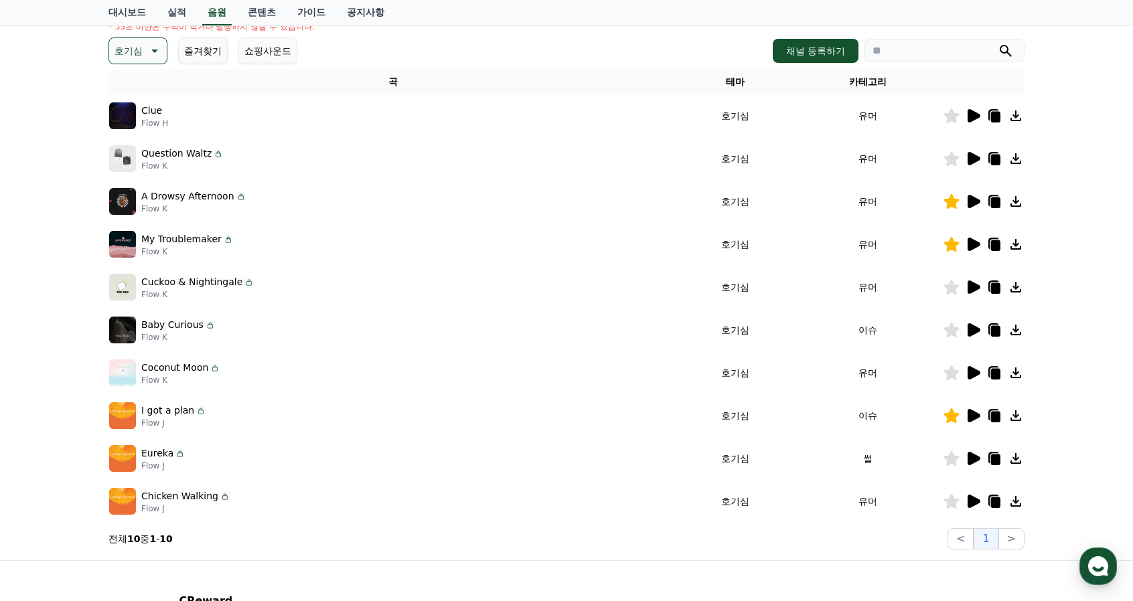
scroll to position [67, 0]
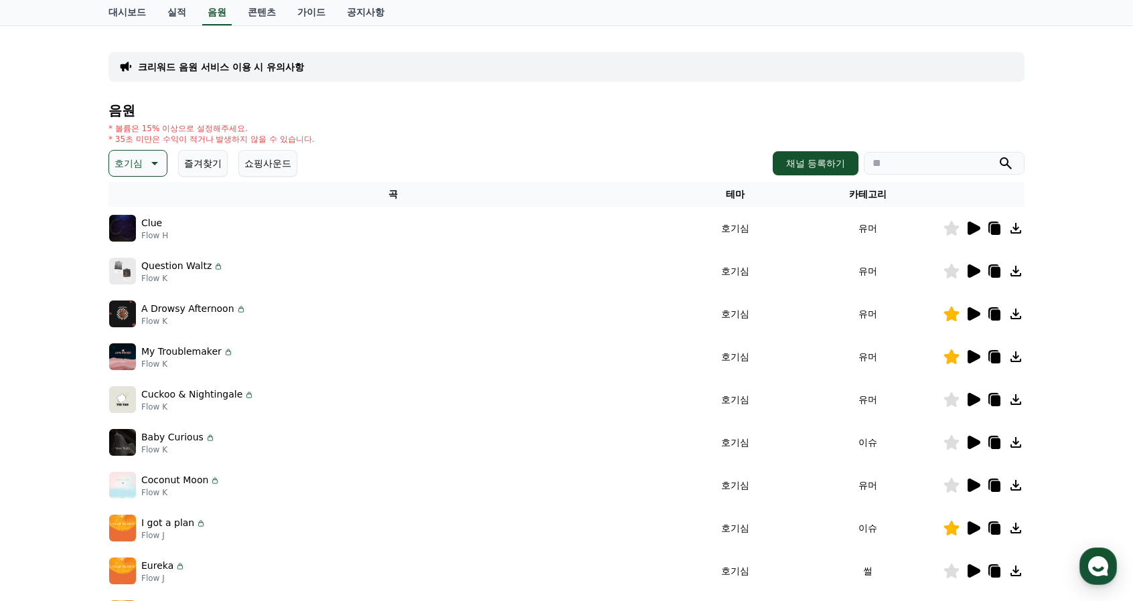
click at [153, 165] on icon at bounding box center [153, 163] width 16 height 16
click at [129, 206] on button "밝은" at bounding box center [124, 203] width 29 height 29
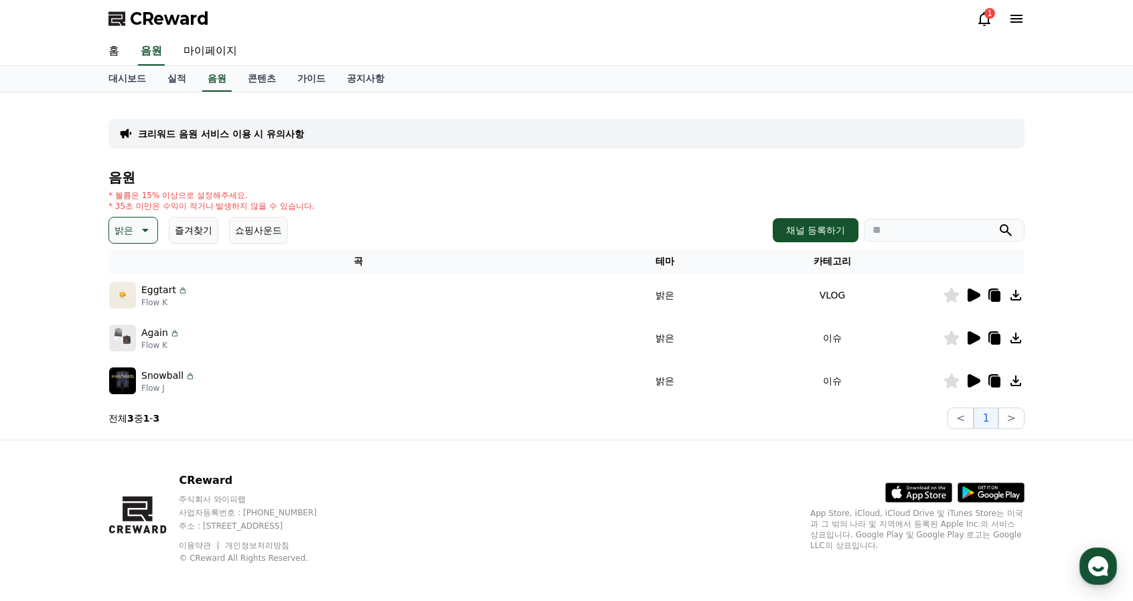
click at [973, 294] on icon at bounding box center [973, 295] width 13 height 13
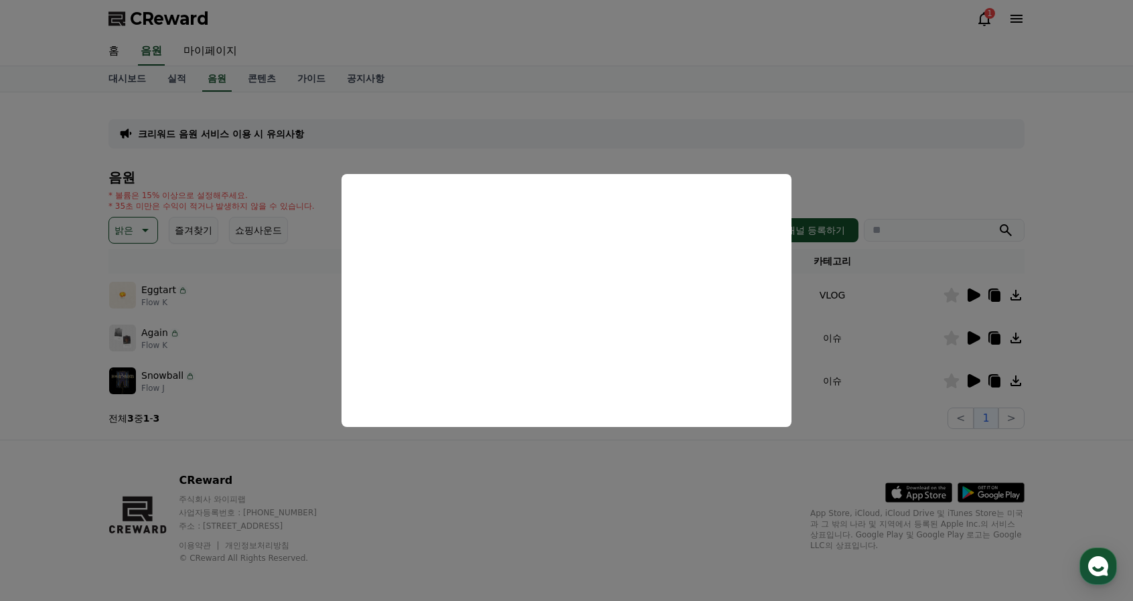
click at [863, 173] on button "close modal" at bounding box center [566, 300] width 1133 height 601
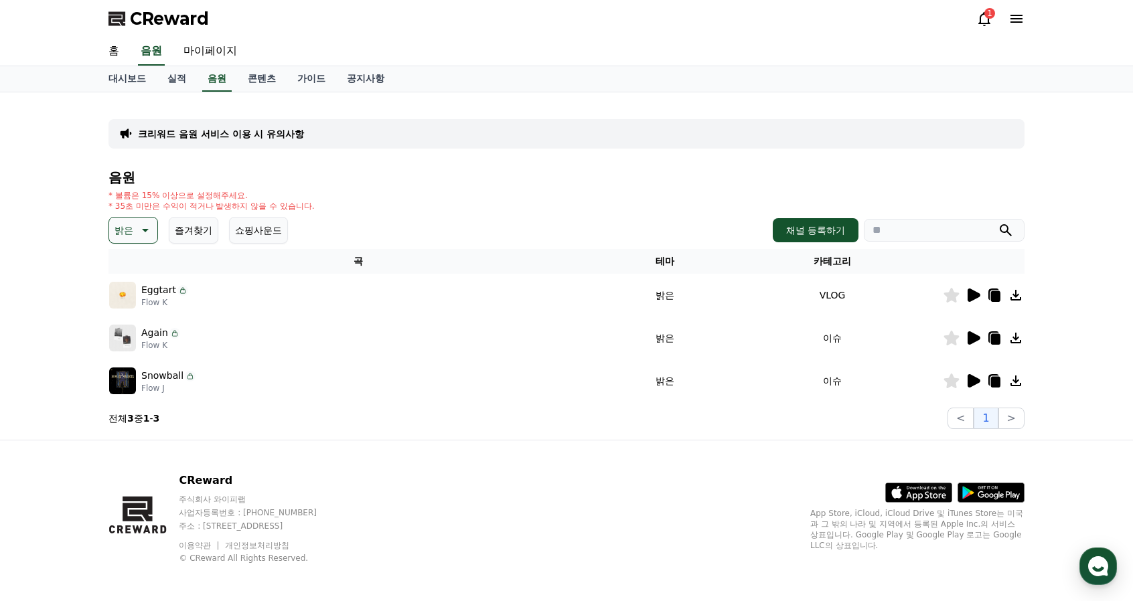
click at [978, 338] on icon at bounding box center [973, 337] width 13 height 13
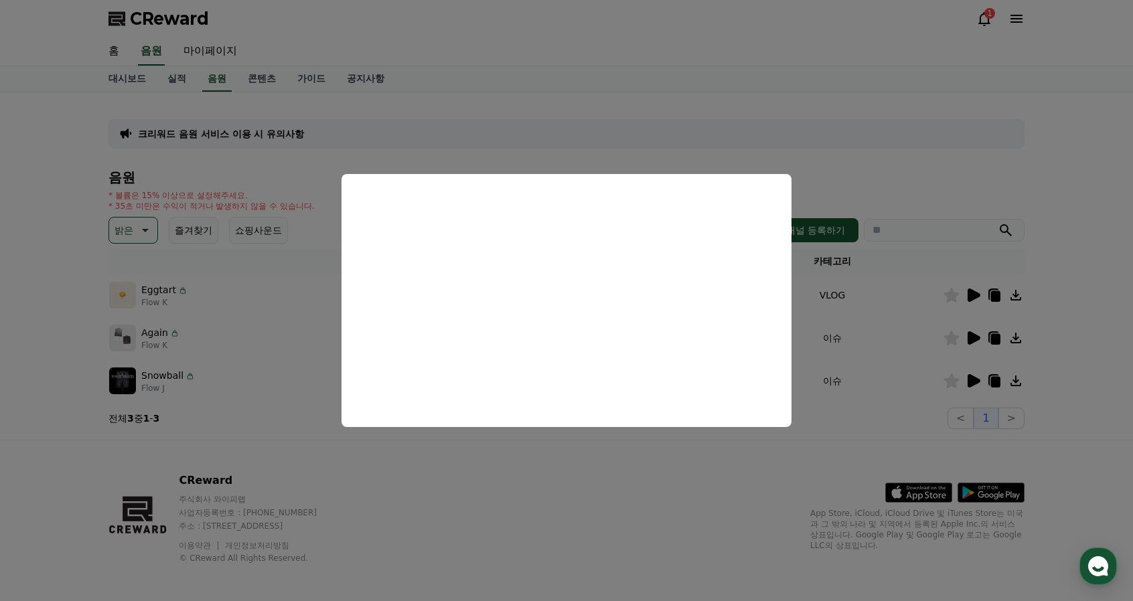
click at [957, 181] on button "close modal" at bounding box center [566, 300] width 1133 height 601
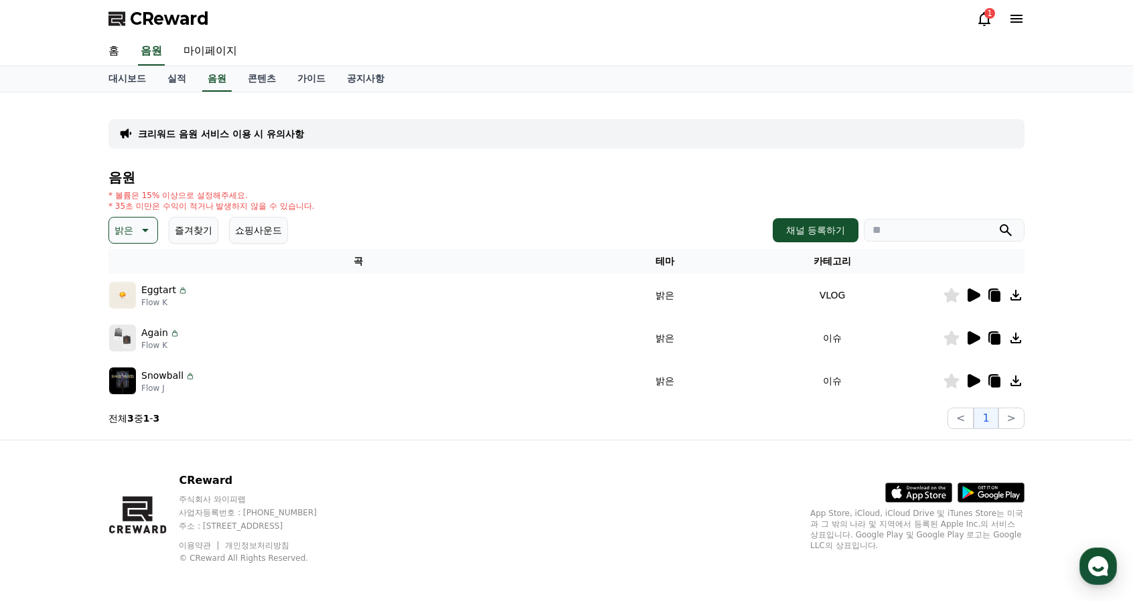
click at [967, 382] on icon at bounding box center [973, 381] width 16 height 16
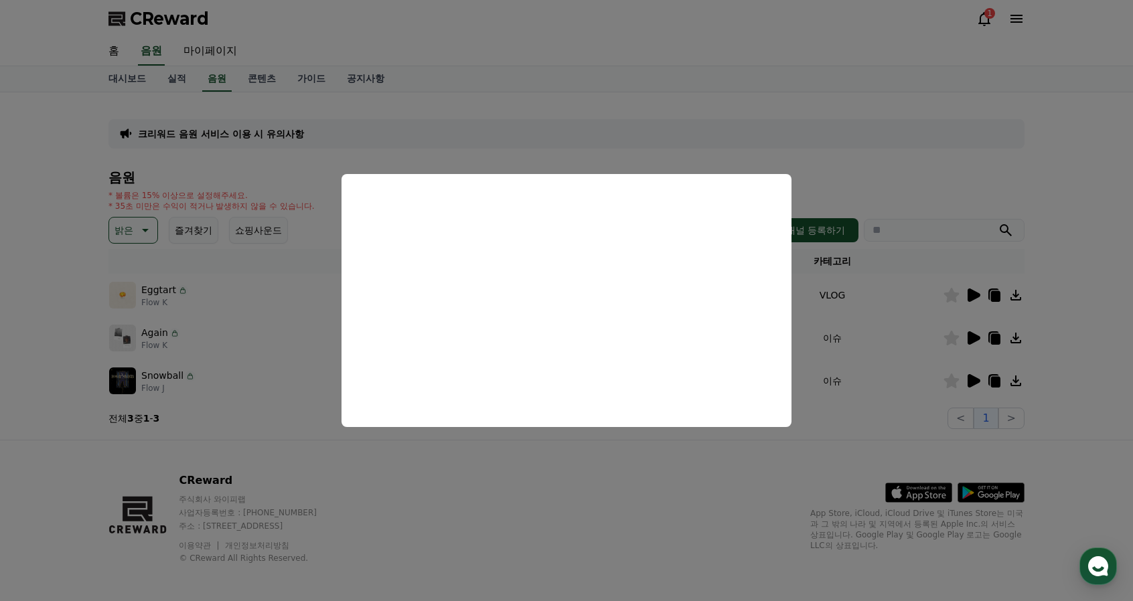
click at [576, 149] on button "close modal" at bounding box center [566, 300] width 1133 height 601
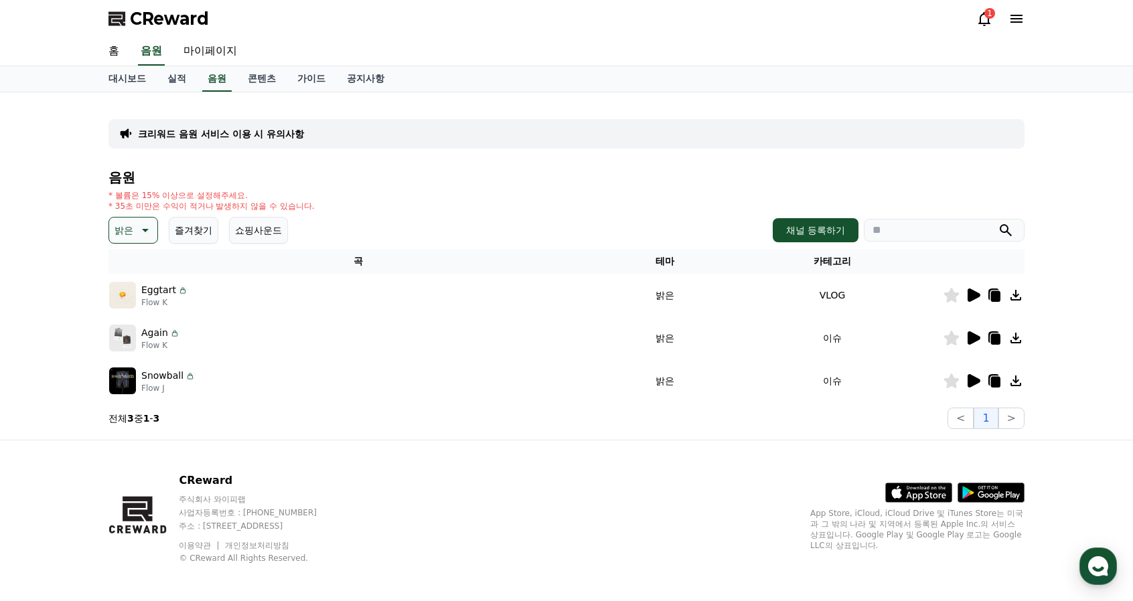
click at [142, 224] on icon at bounding box center [144, 230] width 16 height 16
click at [133, 311] on button "통통튀는" at bounding box center [134, 305] width 48 height 29
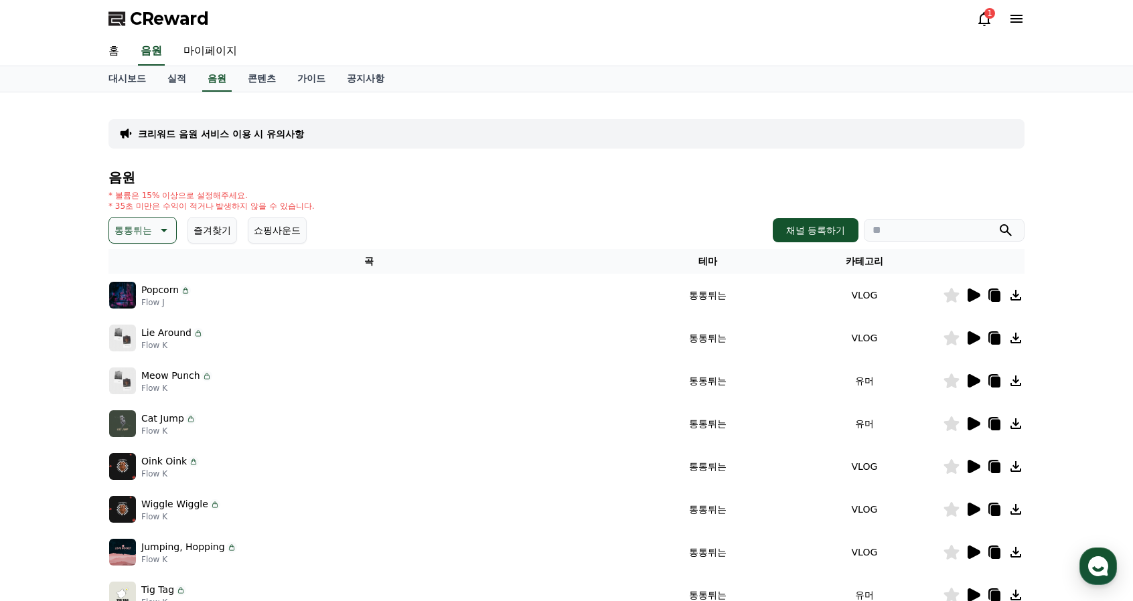
click at [972, 291] on icon at bounding box center [973, 295] width 13 height 13
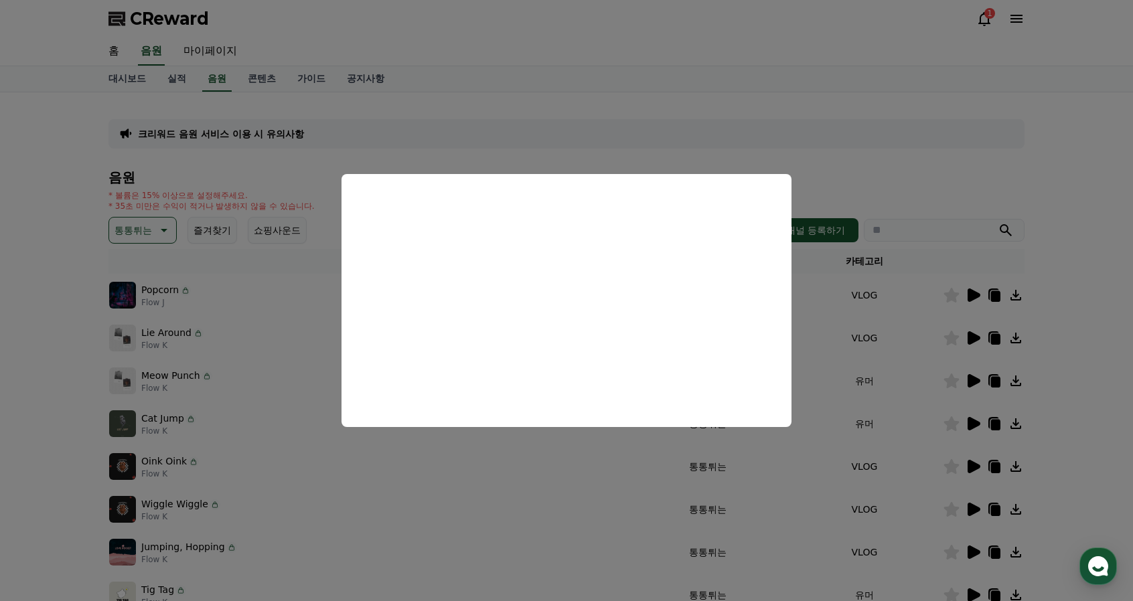
click at [860, 180] on button "close modal" at bounding box center [566, 300] width 1133 height 601
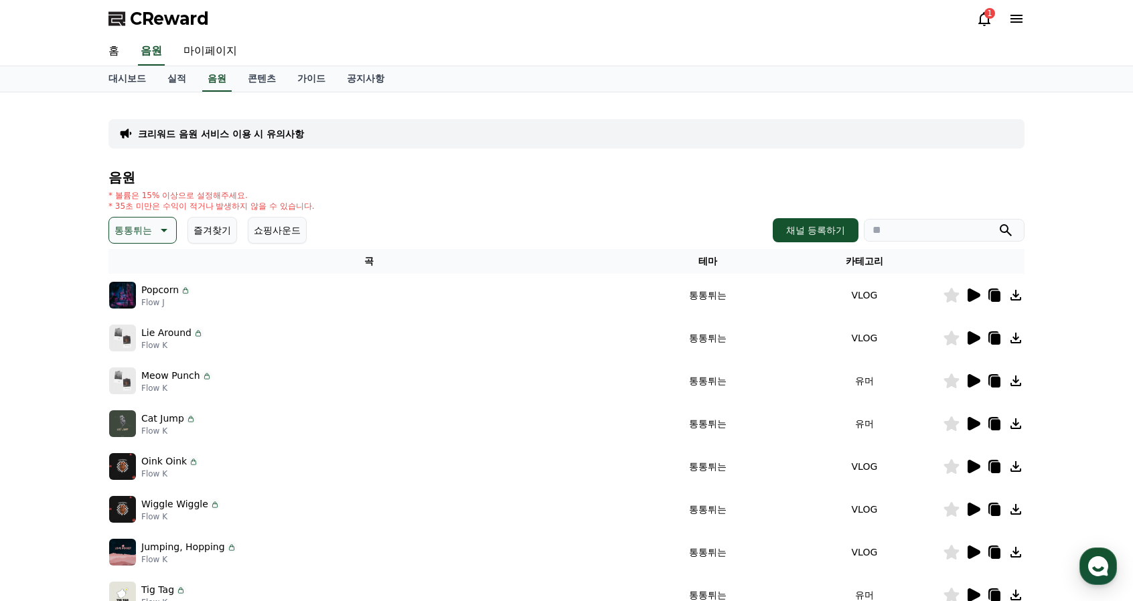
click at [971, 335] on icon at bounding box center [973, 337] width 13 height 13
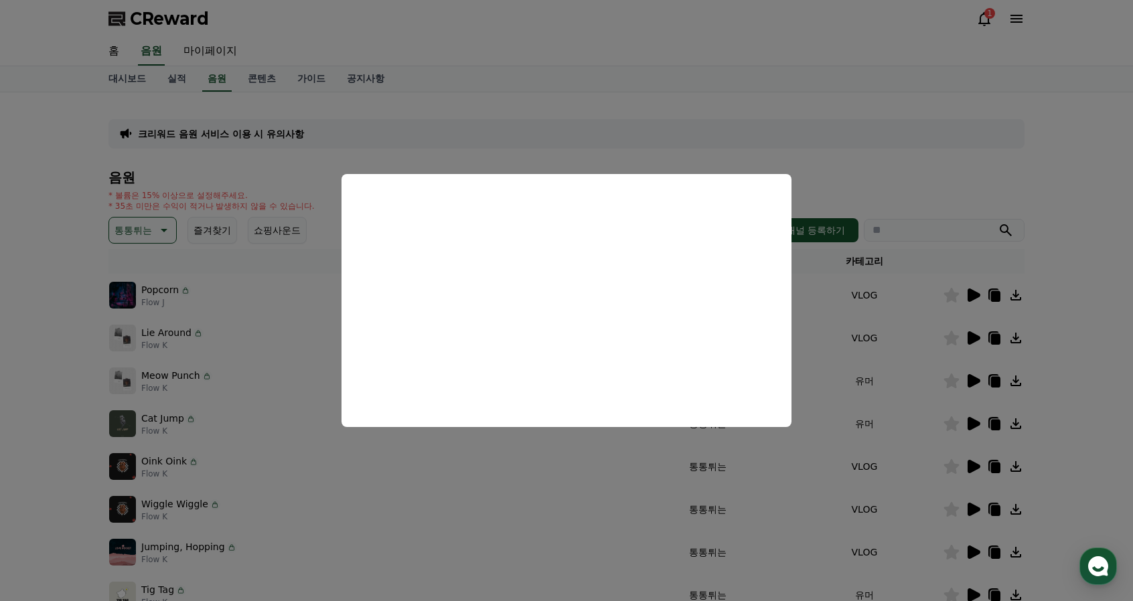
click at [942, 186] on button "close modal" at bounding box center [566, 300] width 1133 height 601
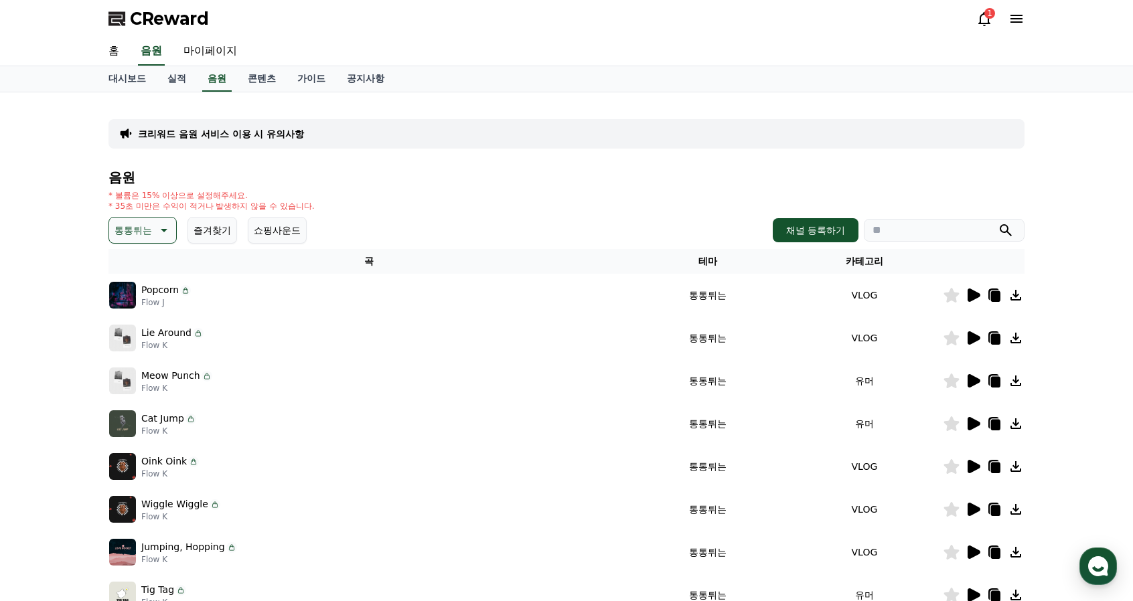
click at [977, 381] on icon at bounding box center [973, 380] width 13 height 13
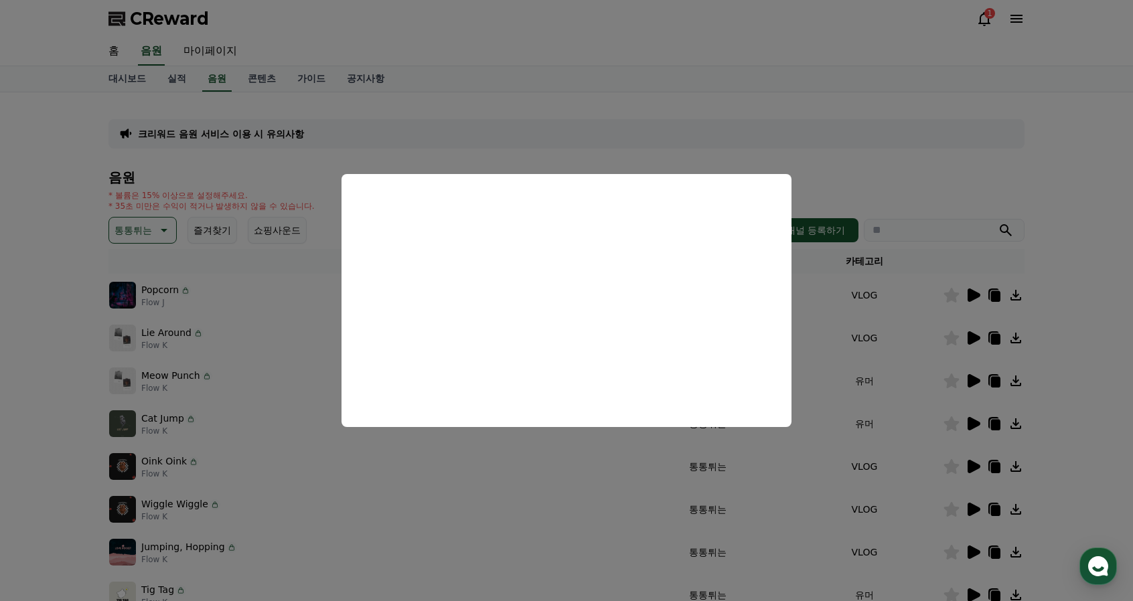
click at [903, 176] on button "close modal" at bounding box center [566, 300] width 1133 height 601
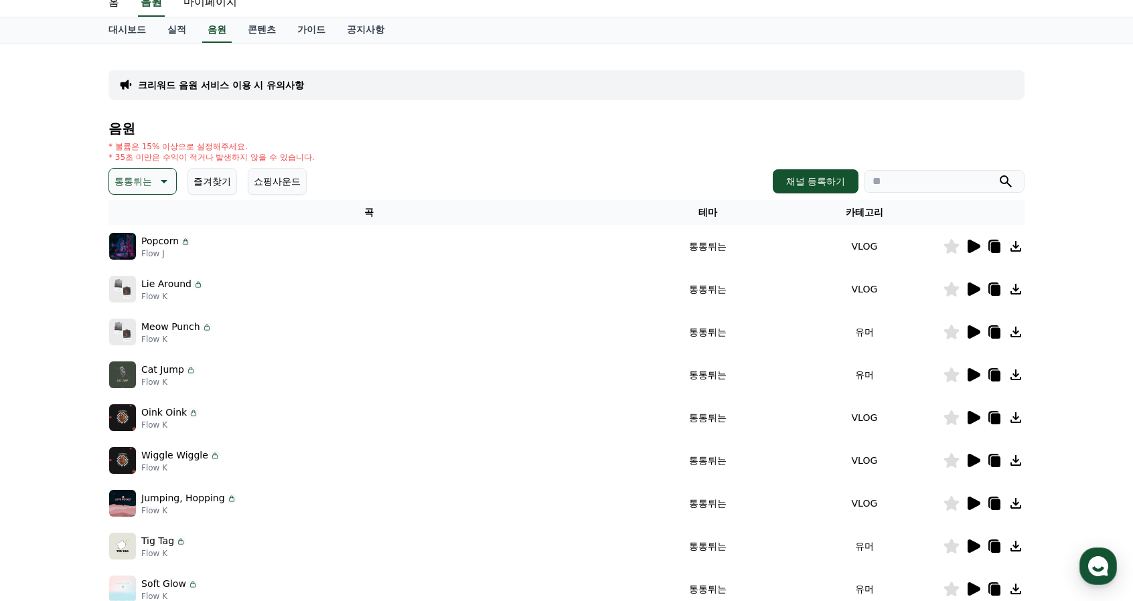
scroll to position [67, 0]
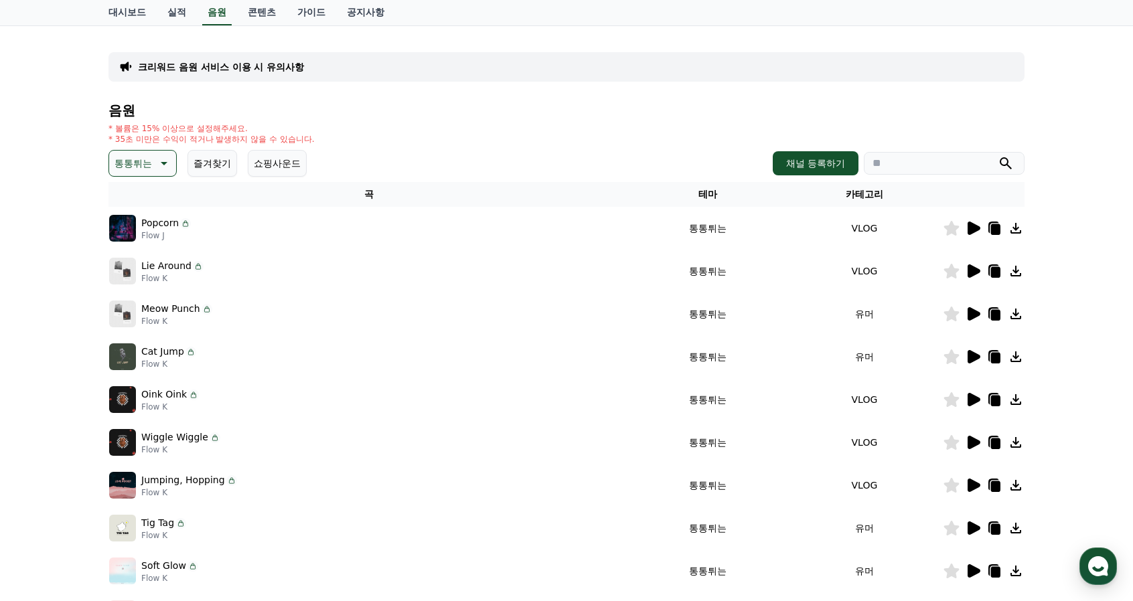
click at [975, 357] on icon at bounding box center [973, 356] width 13 height 13
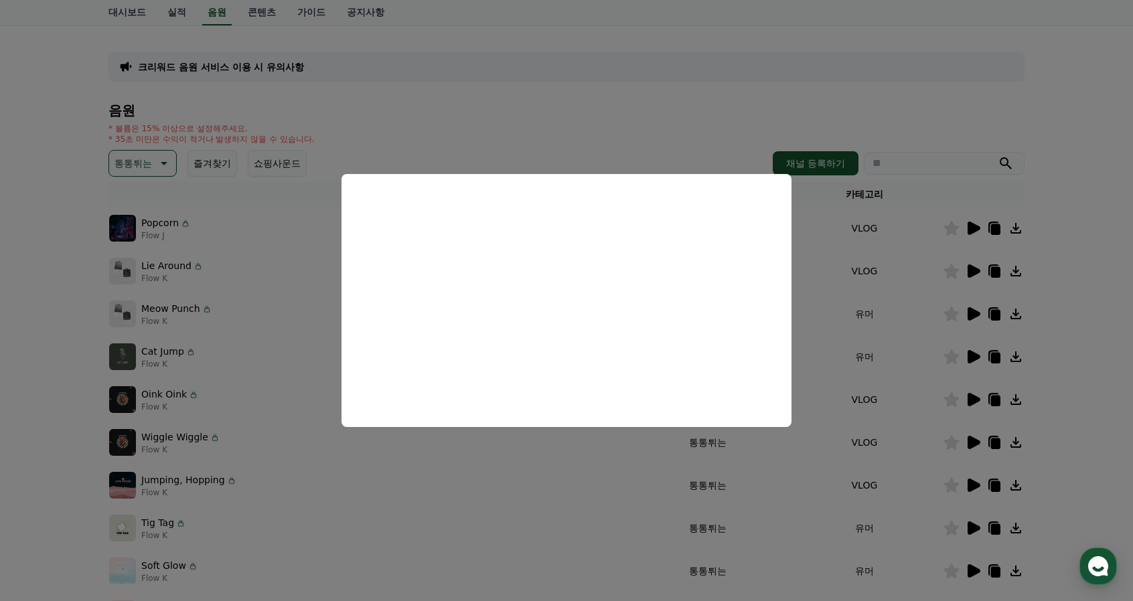
click at [880, 125] on button "close modal" at bounding box center [566, 300] width 1133 height 601
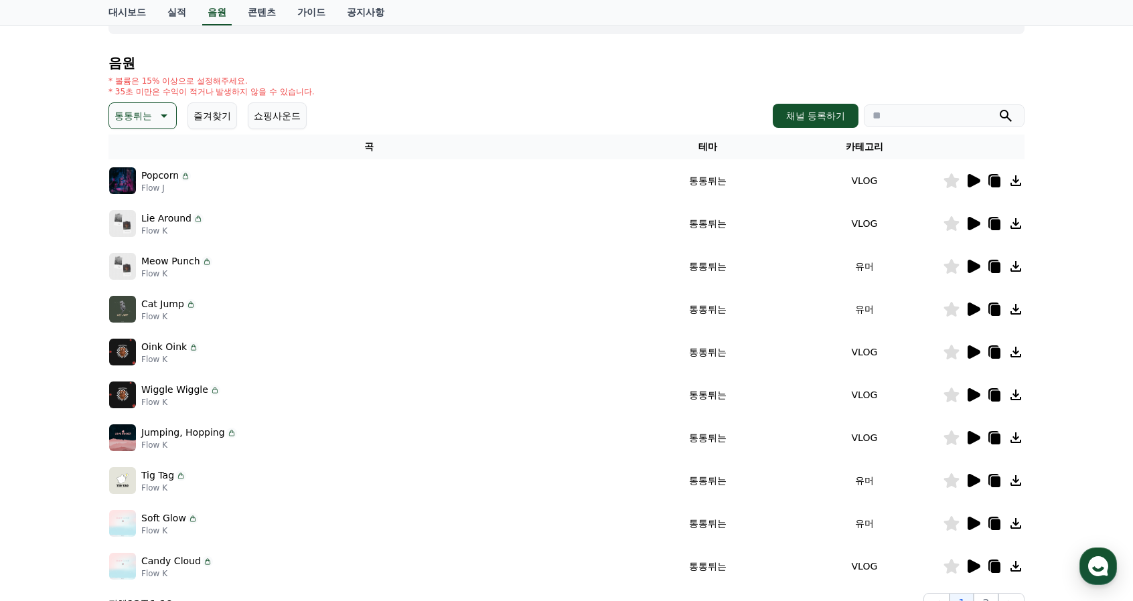
scroll to position [134, 0]
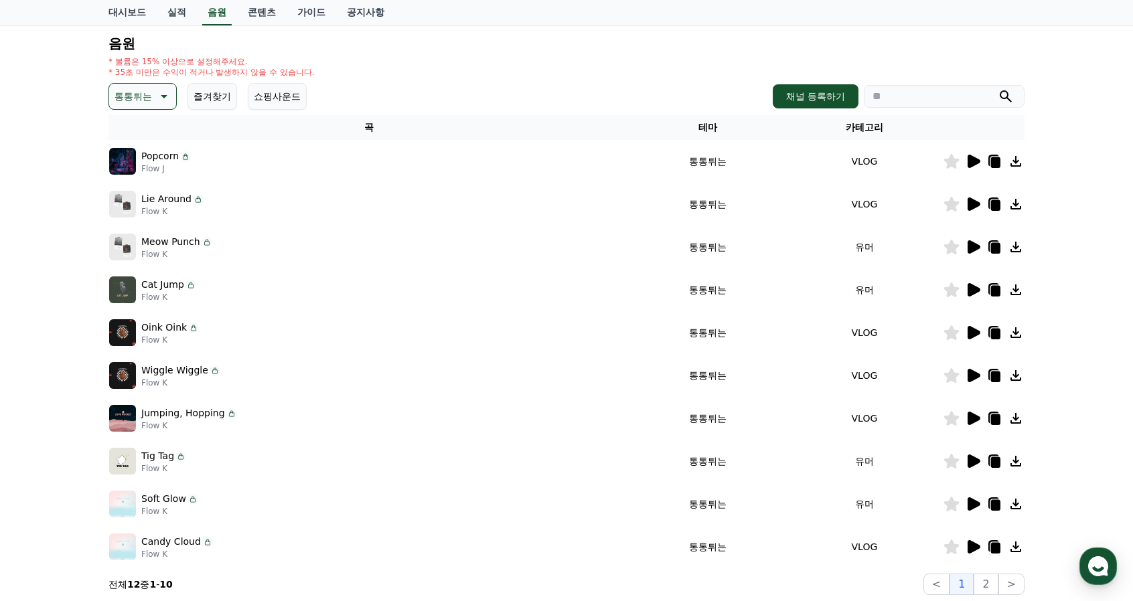
click at [968, 334] on icon at bounding box center [973, 332] width 13 height 13
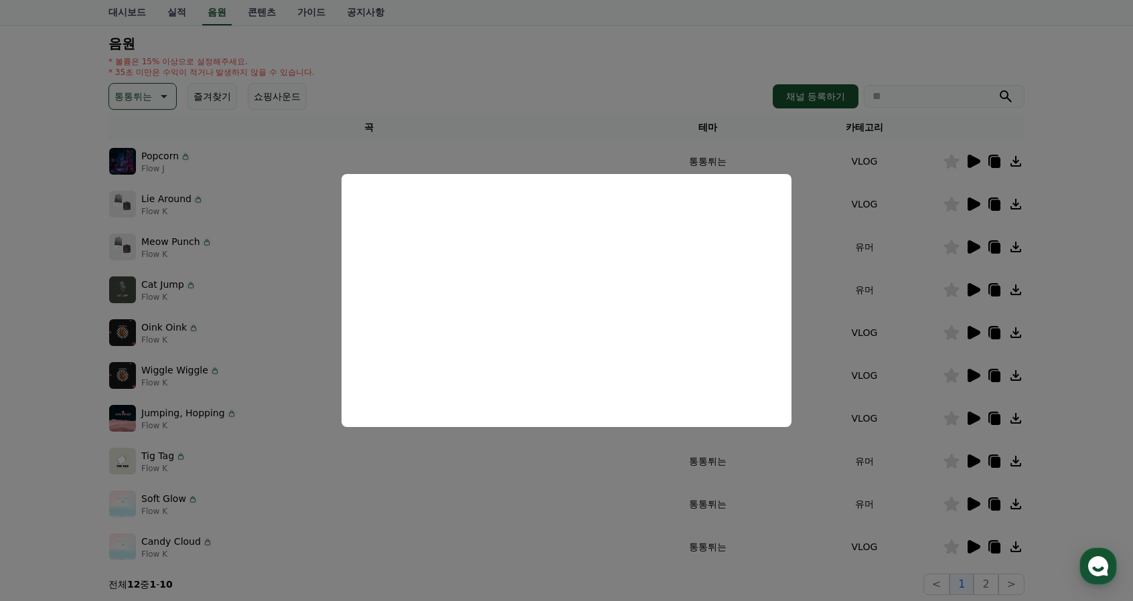
click at [562, 153] on button "close modal" at bounding box center [566, 300] width 1133 height 601
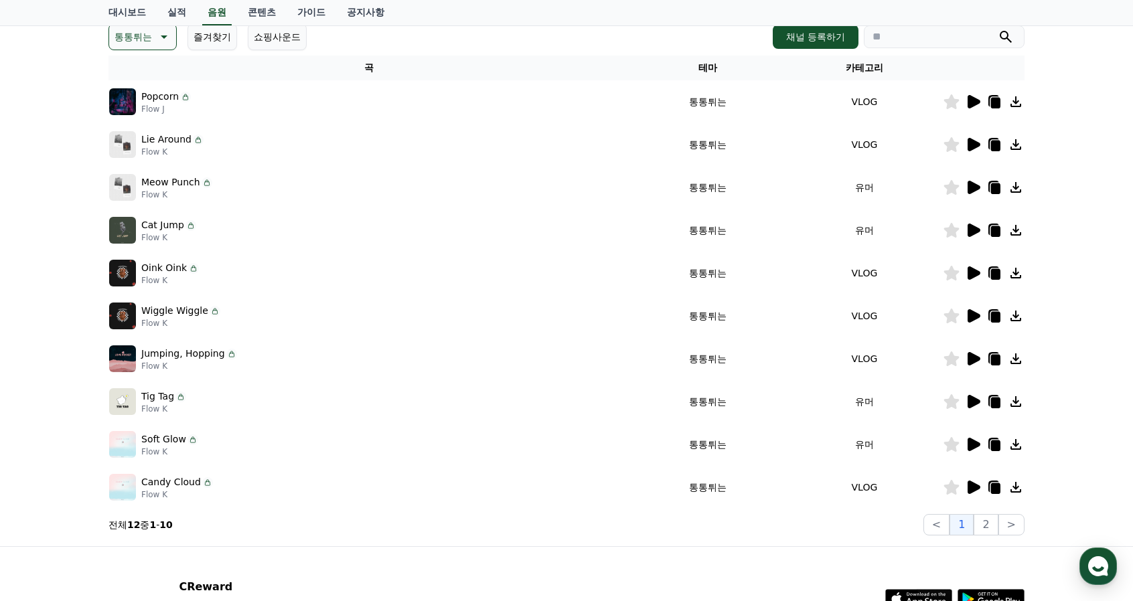
scroll to position [268, 0]
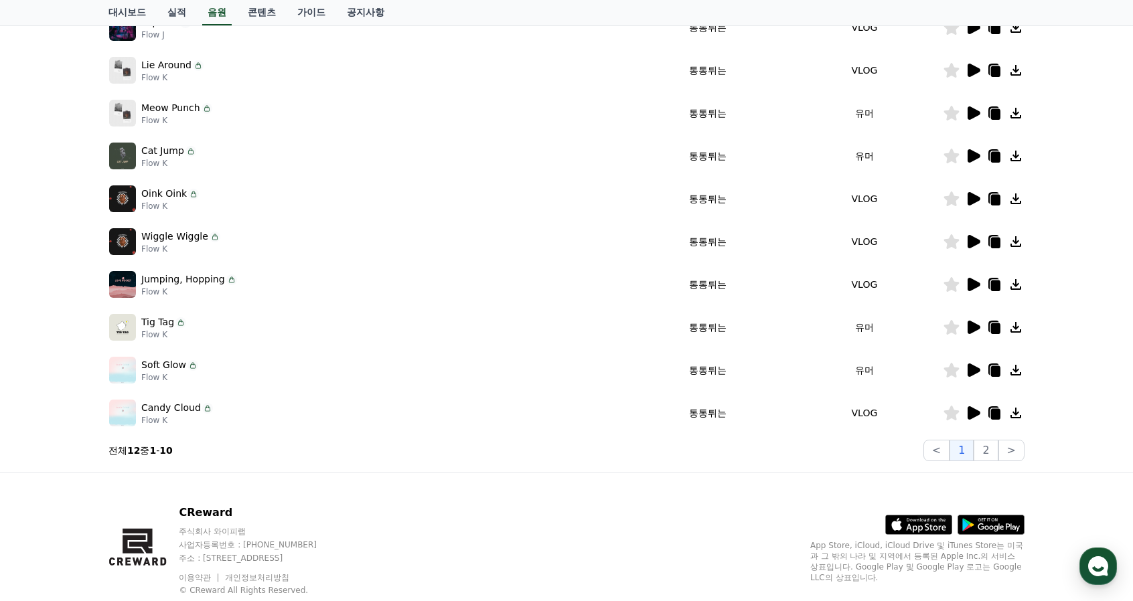
click at [977, 238] on icon at bounding box center [973, 242] width 16 height 16
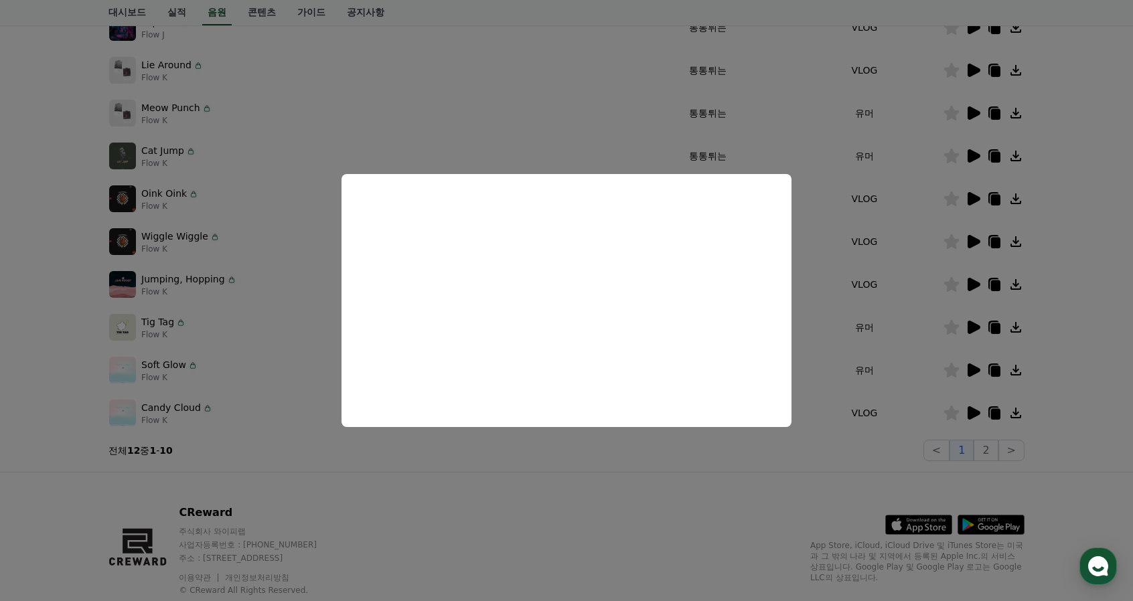
click at [598, 156] on button "close modal" at bounding box center [566, 300] width 1133 height 601
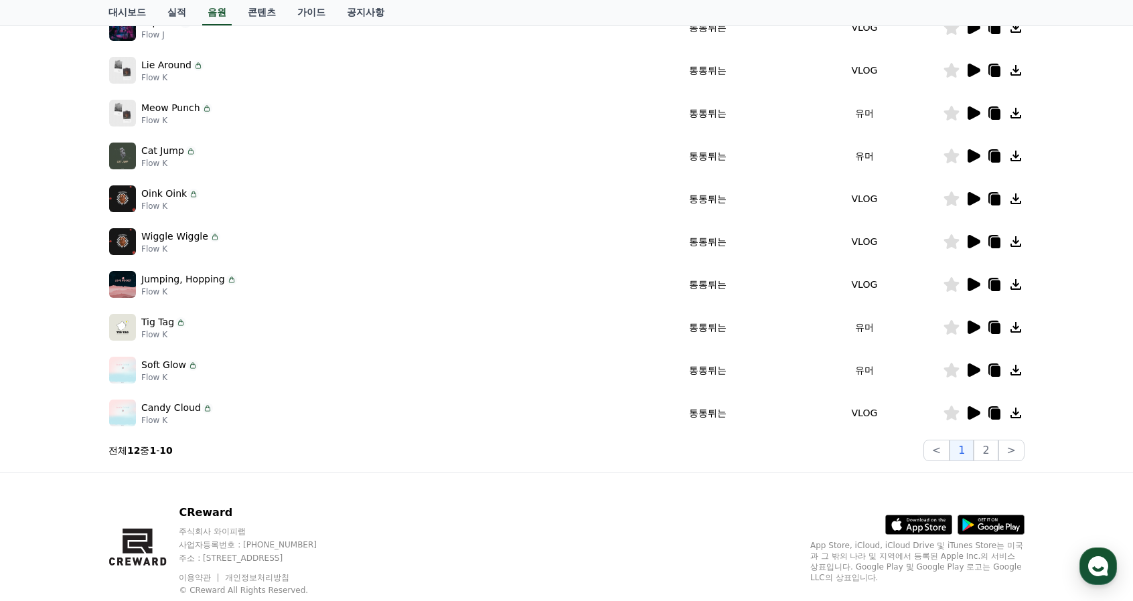
click at [976, 281] on icon at bounding box center [973, 284] width 13 height 13
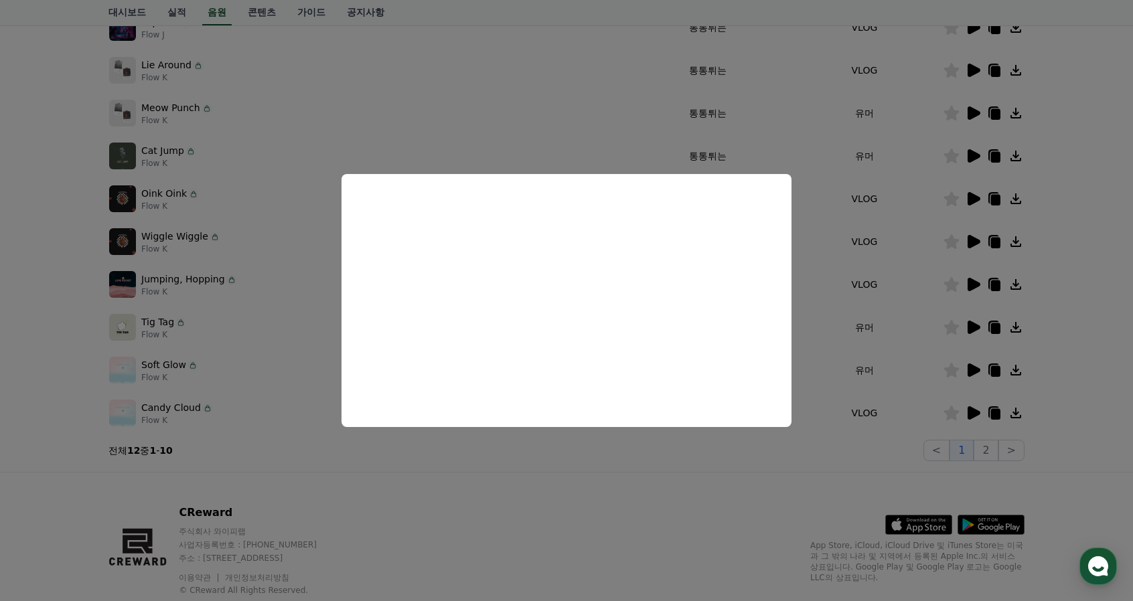
click at [578, 138] on button "close modal" at bounding box center [566, 300] width 1133 height 601
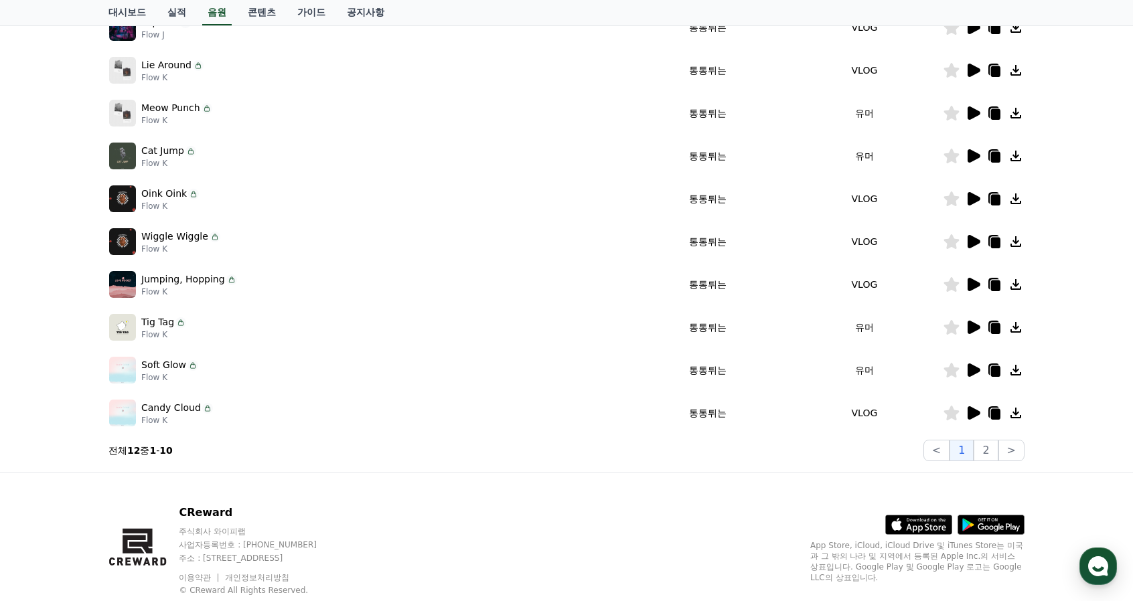
click at [971, 318] on td at bounding box center [984, 327] width 82 height 43
click at [971, 321] on icon at bounding box center [973, 327] width 13 height 13
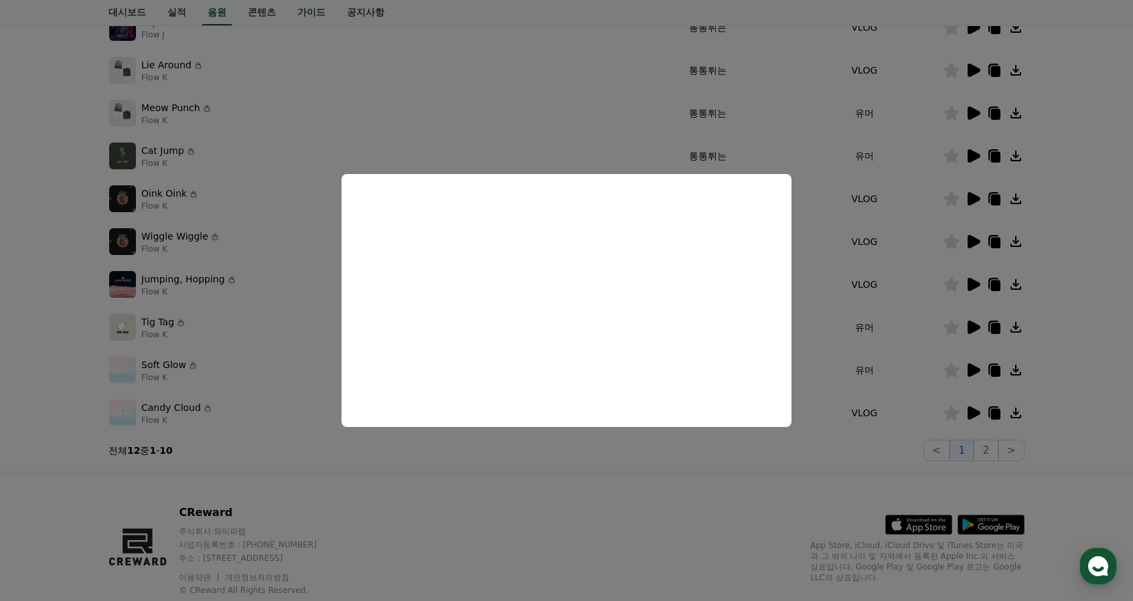
click at [671, 459] on button "close modal" at bounding box center [566, 300] width 1133 height 601
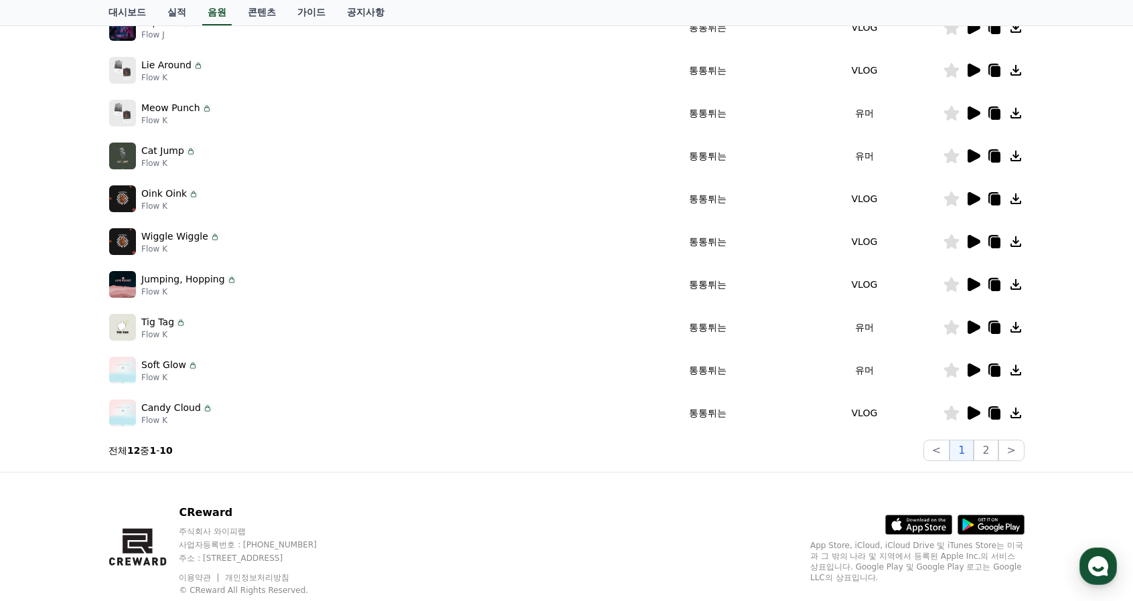
click at [973, 369] on icon at bounding box center [973, 369] width 13 height 13
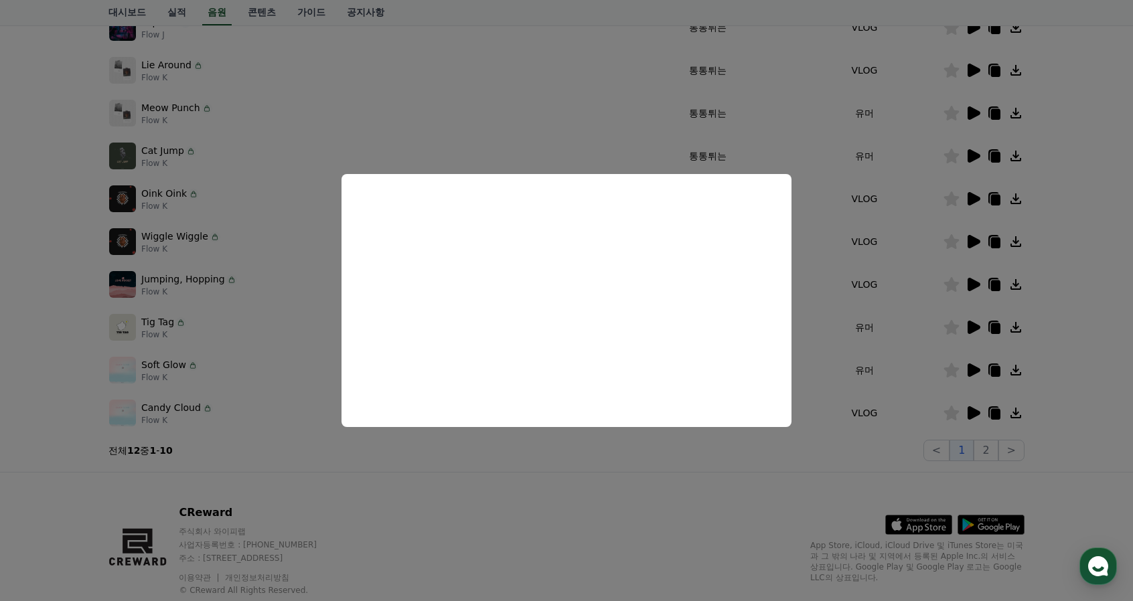
click at [618, 464] on button "close modal" at bounding box center [566, 300] width 1133 height 601
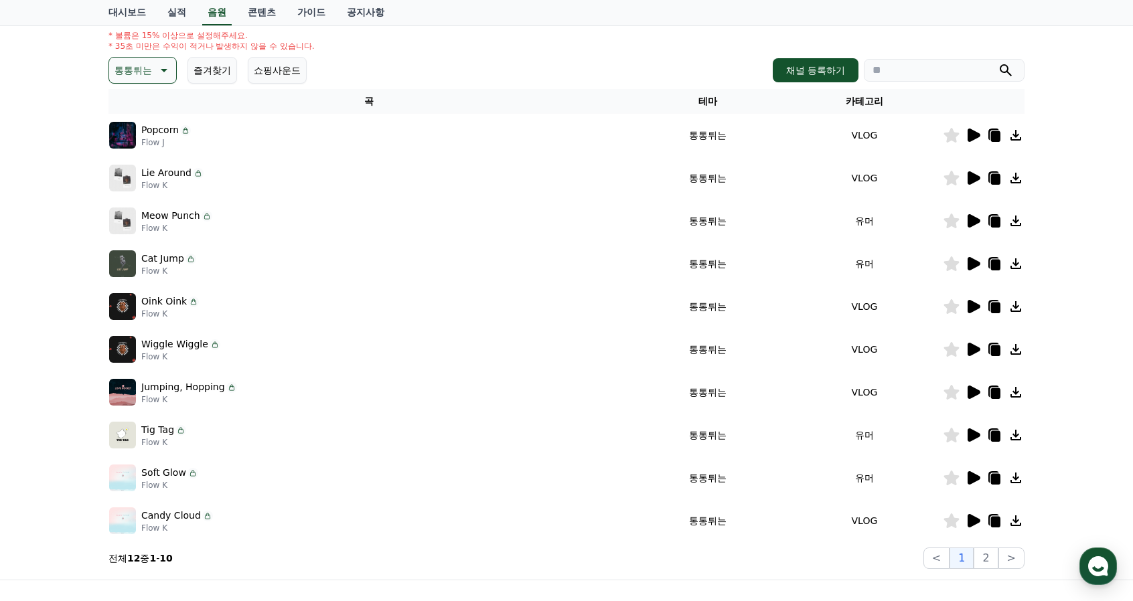
scroll to position [0, 0]
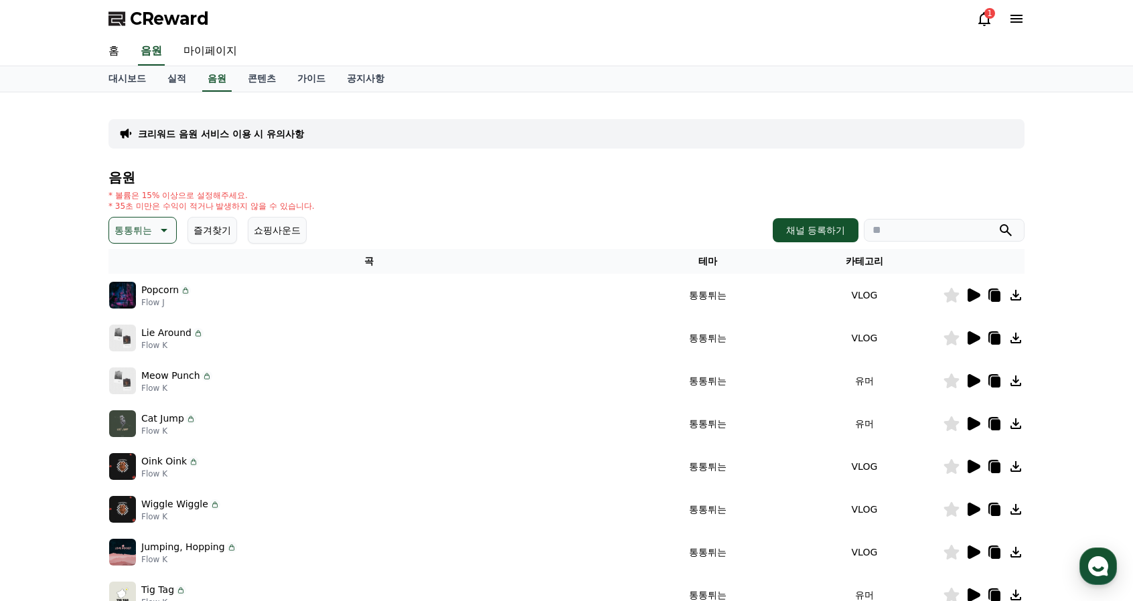
click at [155, 228] on icon at bounding box center [163, 230] width 16 height 16
click at [132, 313] on button "그루브" at bounding box center [129, 316] width 39 height 29
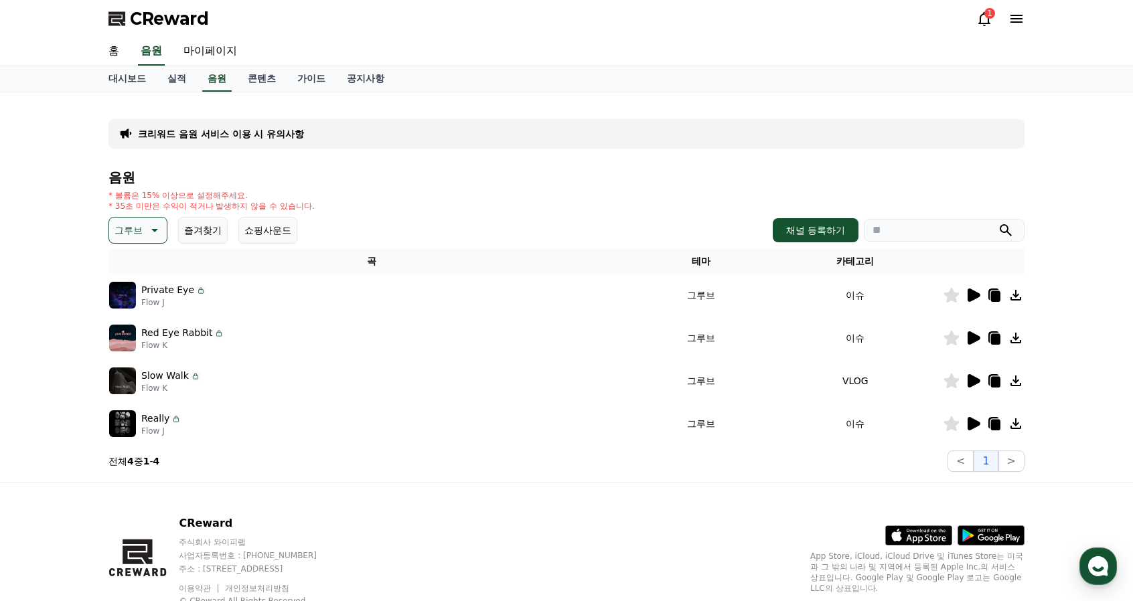
click at [973, 295] on icon at bounding box center [973, 295] width 13 height 13
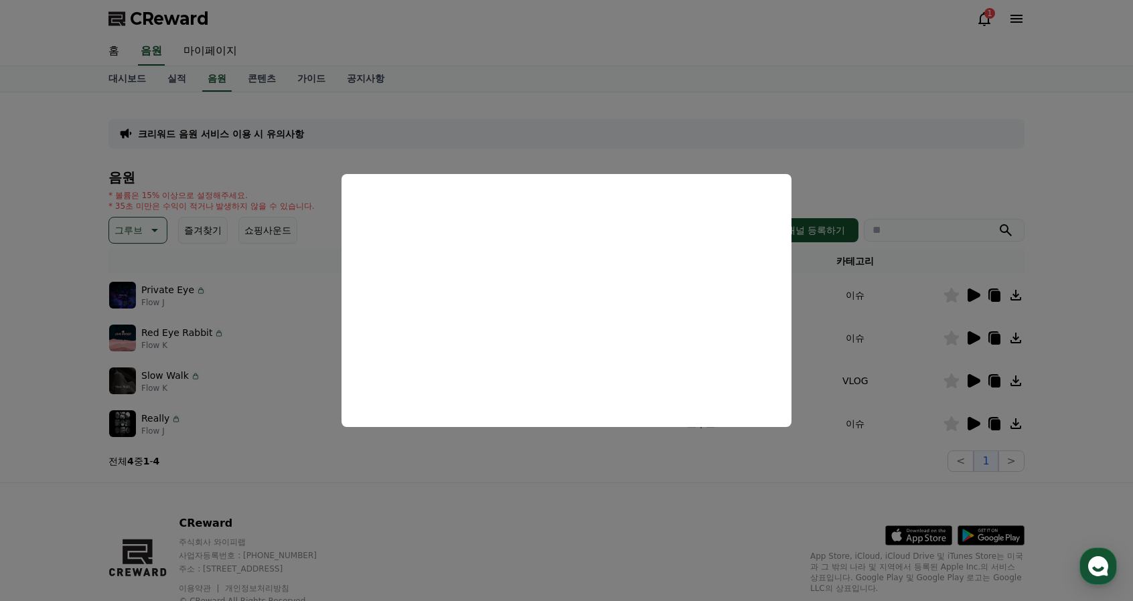
click at [545, 469] on button "close modal" at bounding box center [566, 300] width 1133 height 601
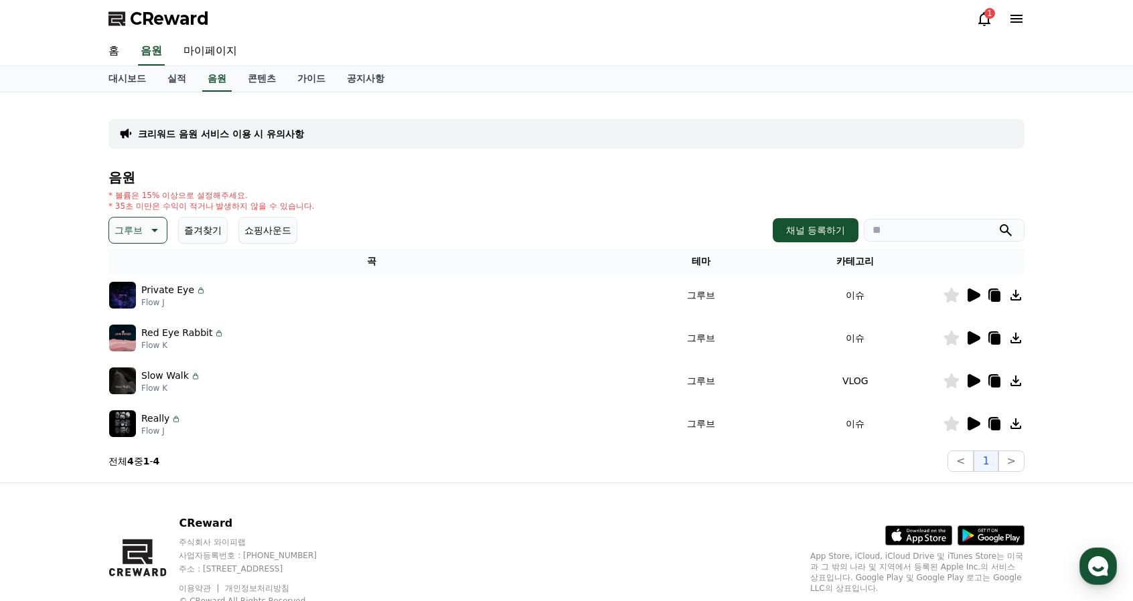
click at [972, 334] on icon at bounding box center [973, 337] width 13 height 13
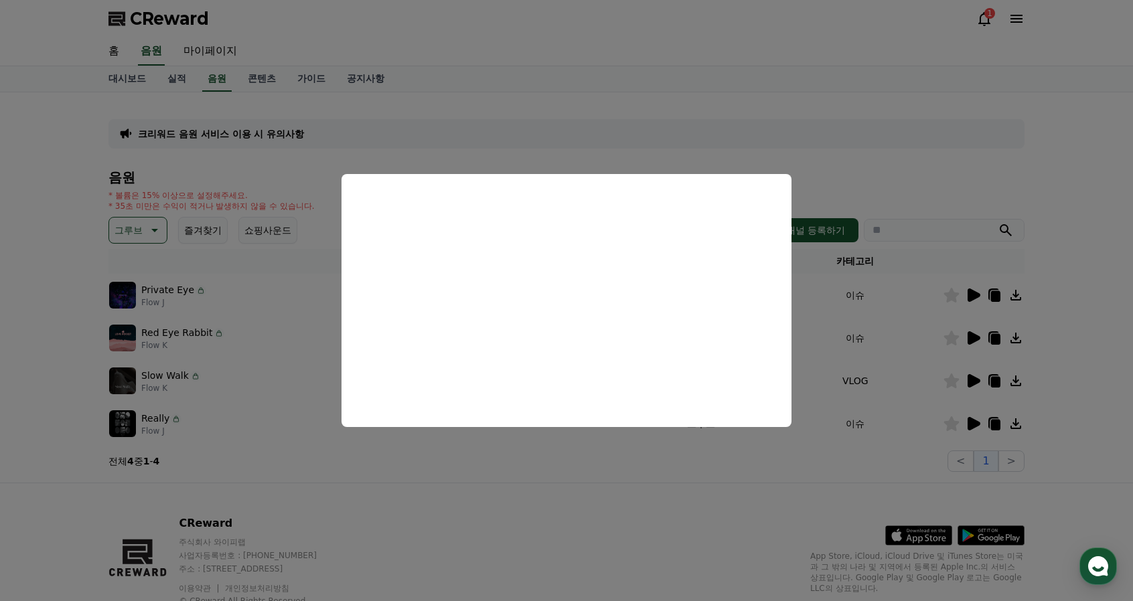
click at [975, 378] on button "close modal" at bounding box center [566, 300] width 1133 height 601
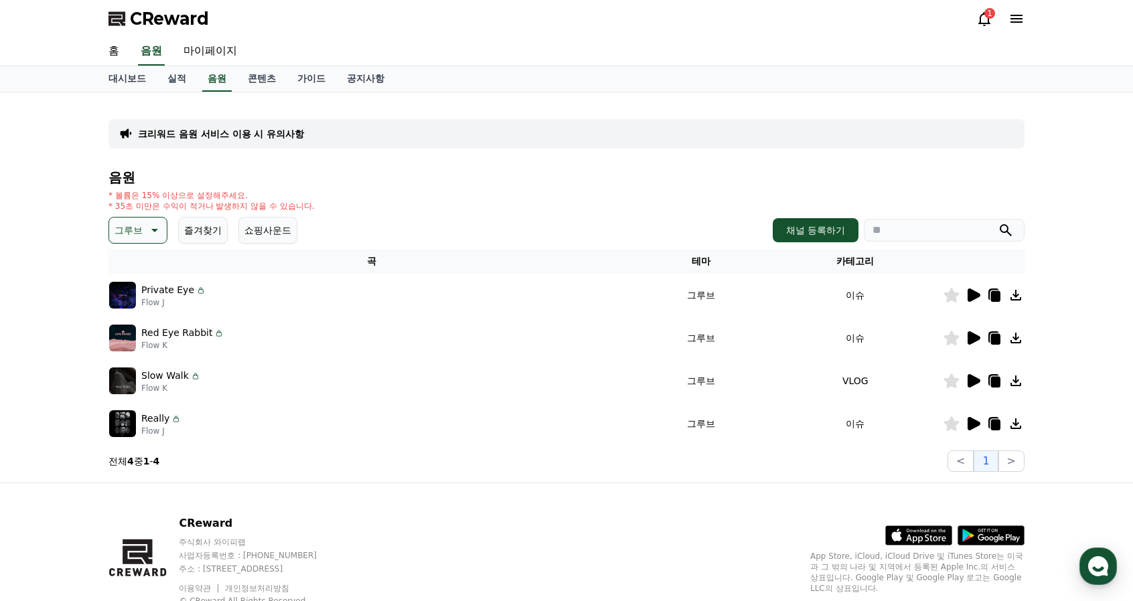
click at [975, 378] on icon at bounding box center [973, 380] width 13 height 13
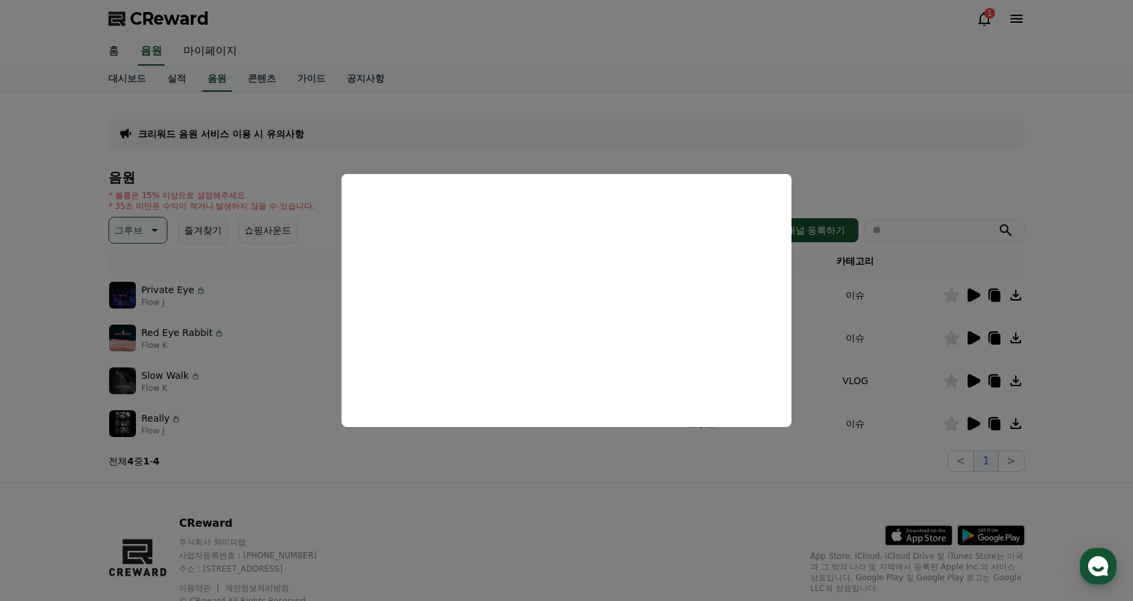
click at [786, 476] on button "close modal" at bounding box center [566, 300] width 1133 height 601
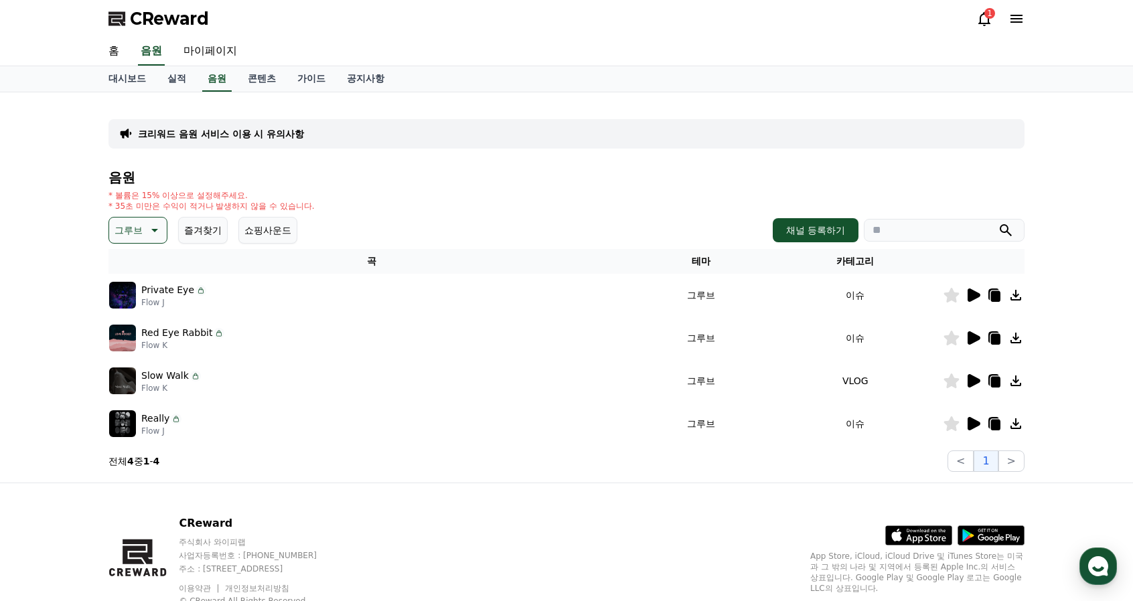
click at [977, 422] on icon at bounding box center [973, 423] width 13 height 13
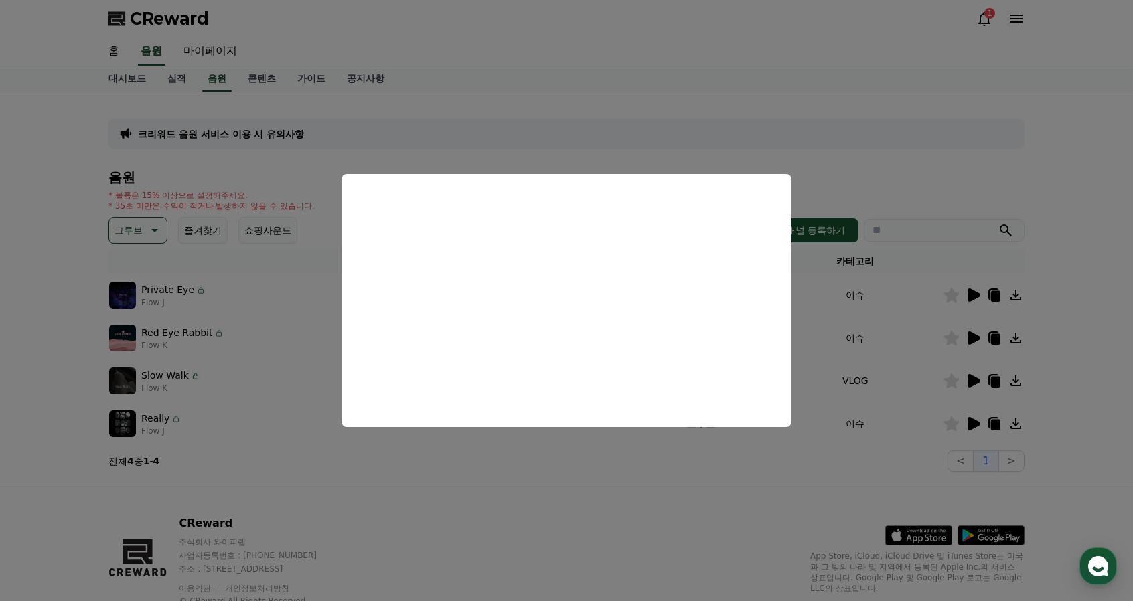
click at [694, 455] on button "close modal" at bounding box center [566, 300] width 1133 height 601
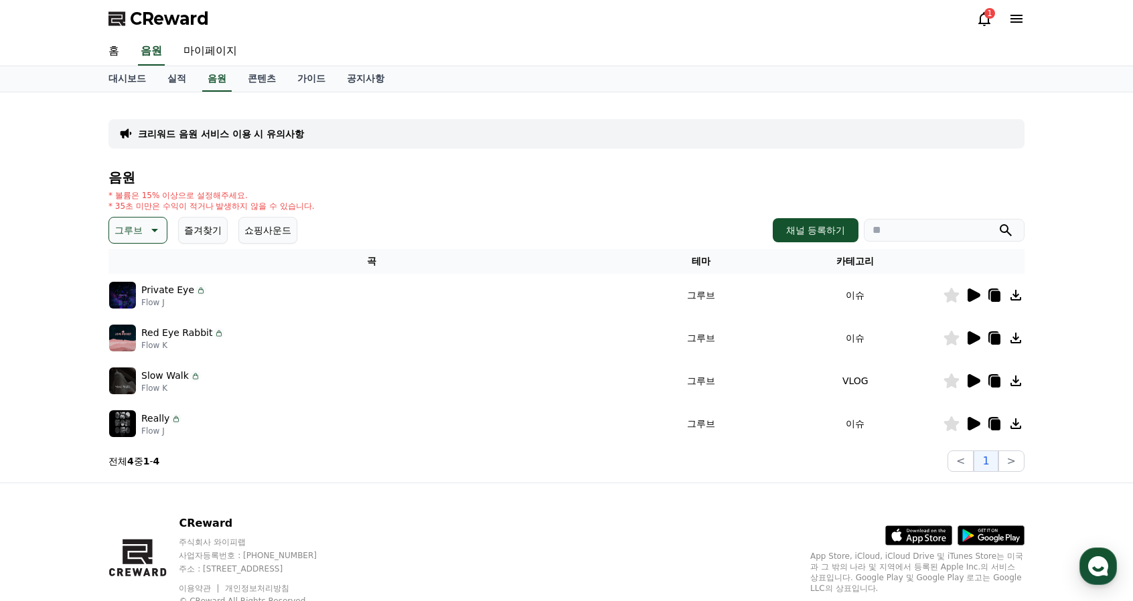
click at [956, 425] on icon at bounding box center [951, 423] width 16 height 15
click at [139, 234] on p "그루브" at bounding box center [128, 230] width 28 height 19
click at [127, 303] on button "반전" at bounding box center [124, 308] width 29 height 29
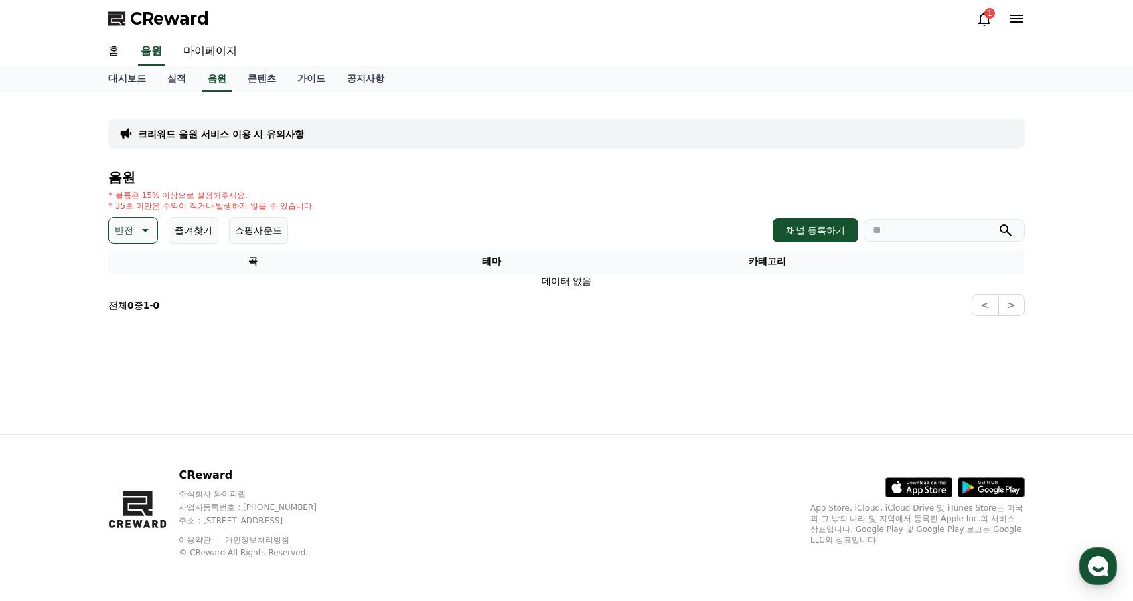
click at [153, 227] on button "반전" at bounding box center [133, 230] width 50 height 27
click at [130, 285] on button "즐거움" at bounding box center [129, 278] width 39 height 29
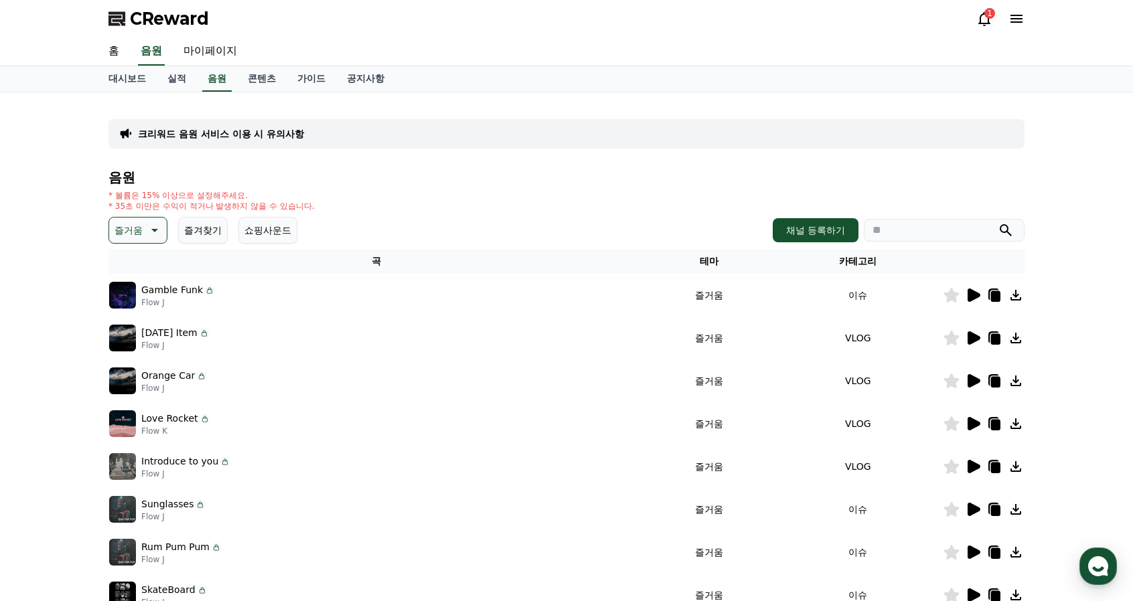
click at [974, 293] on icon at bounding box center [973, 295] width 13 height 13
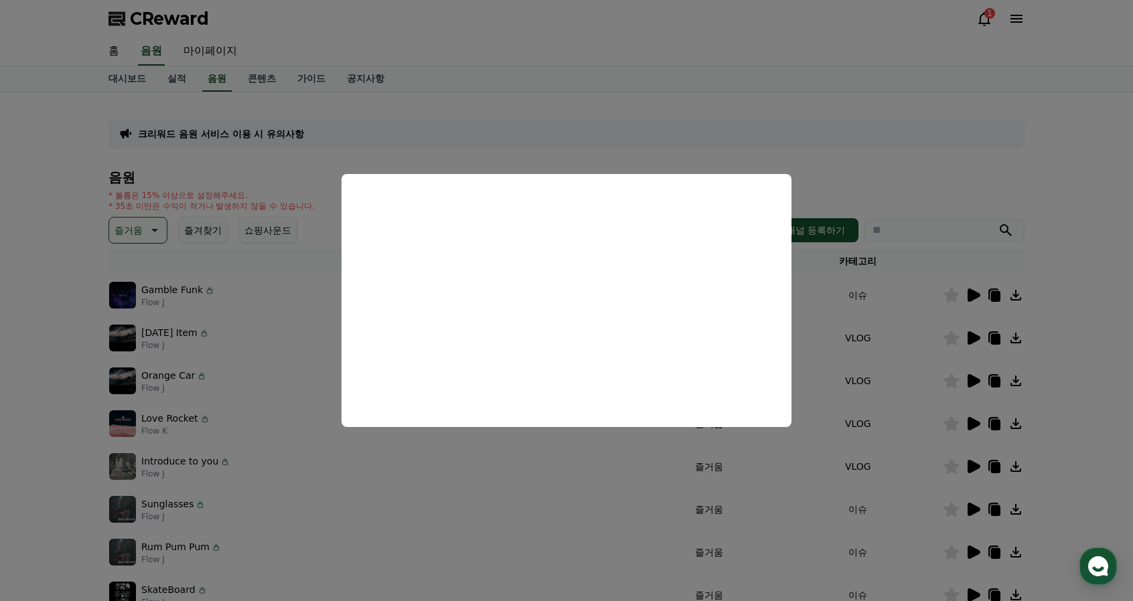
click at [945, 186] on button "close modal" at bounding box center [566, 300] width 1133 height 601
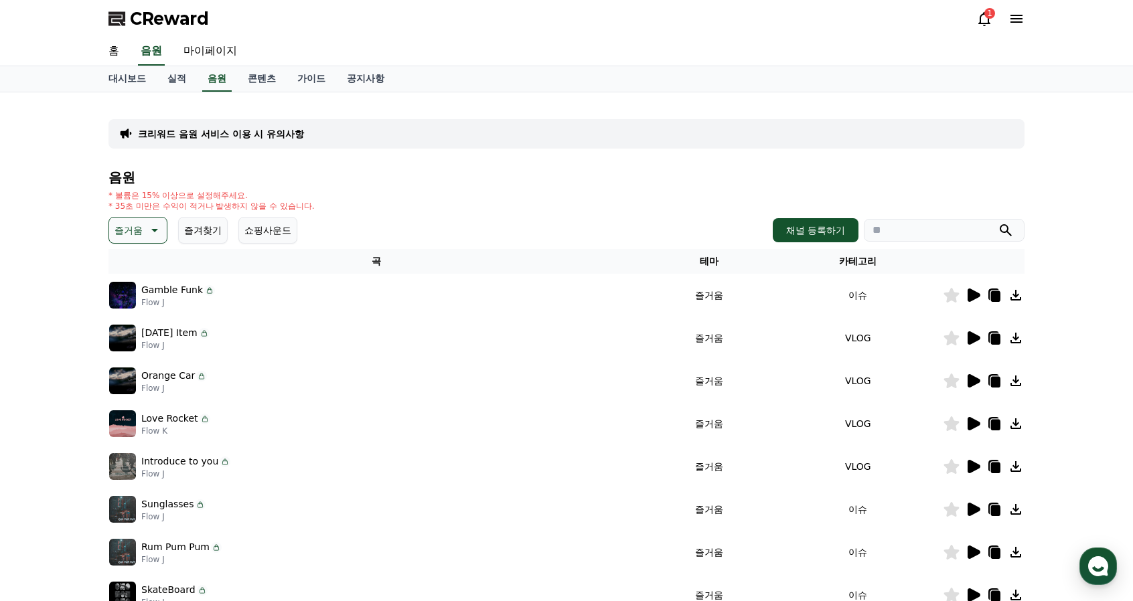
click at [976, 334] on icon at bounding box center [973, 338] width 16 height 16
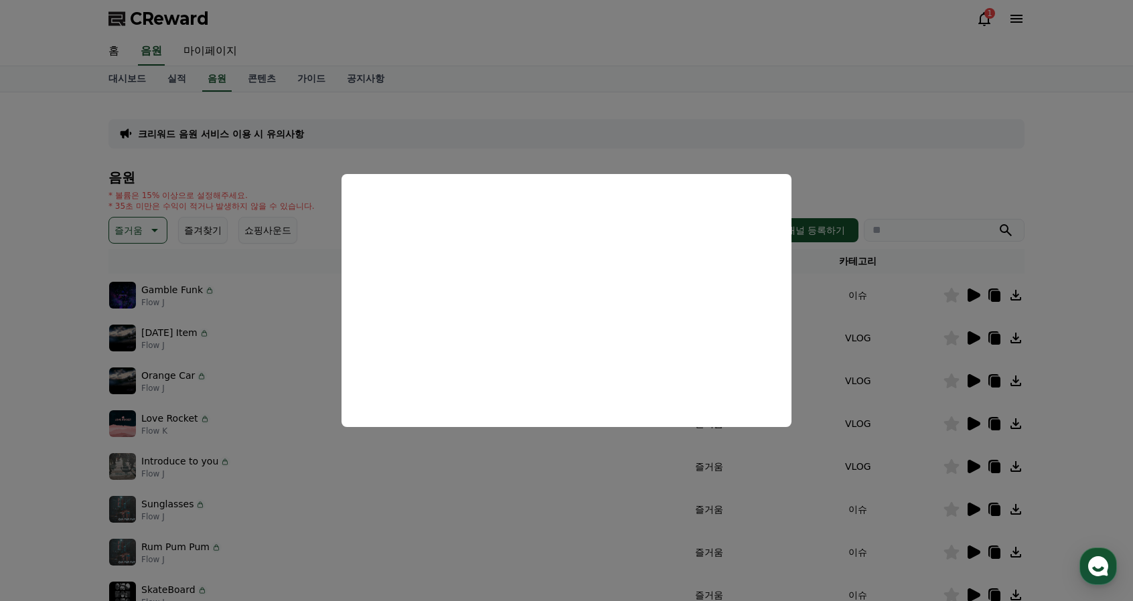
click at [902, 173] on button "close modal" at bounding box center [566, 300] width 1133 height 601
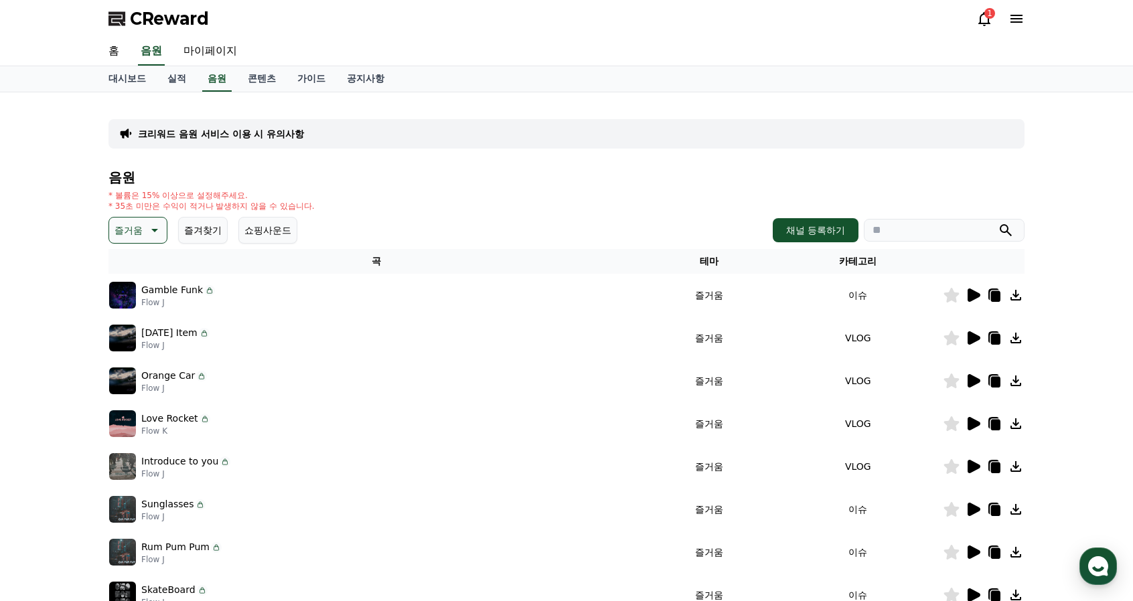
click at [946, 339] on icon at bounding box center [951, 338] width 16 height 15
click at [971, 380] on icon at bounding box center [973, 380] width 13 height 13
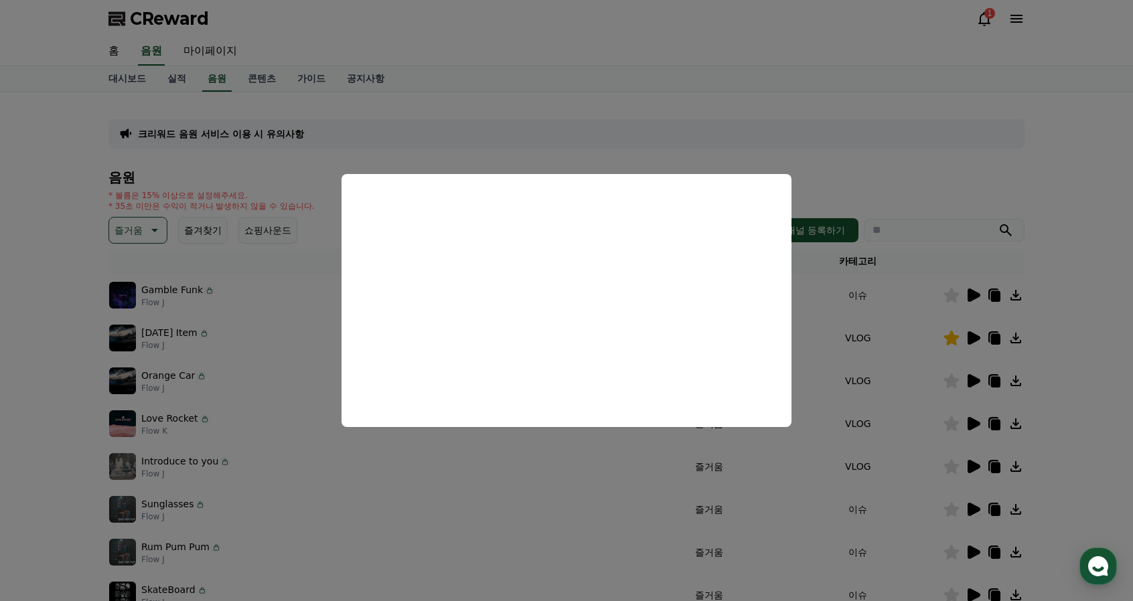
click at [868, 180] on button "close modal" at bounding box center [566, 300] width 1133 height 601
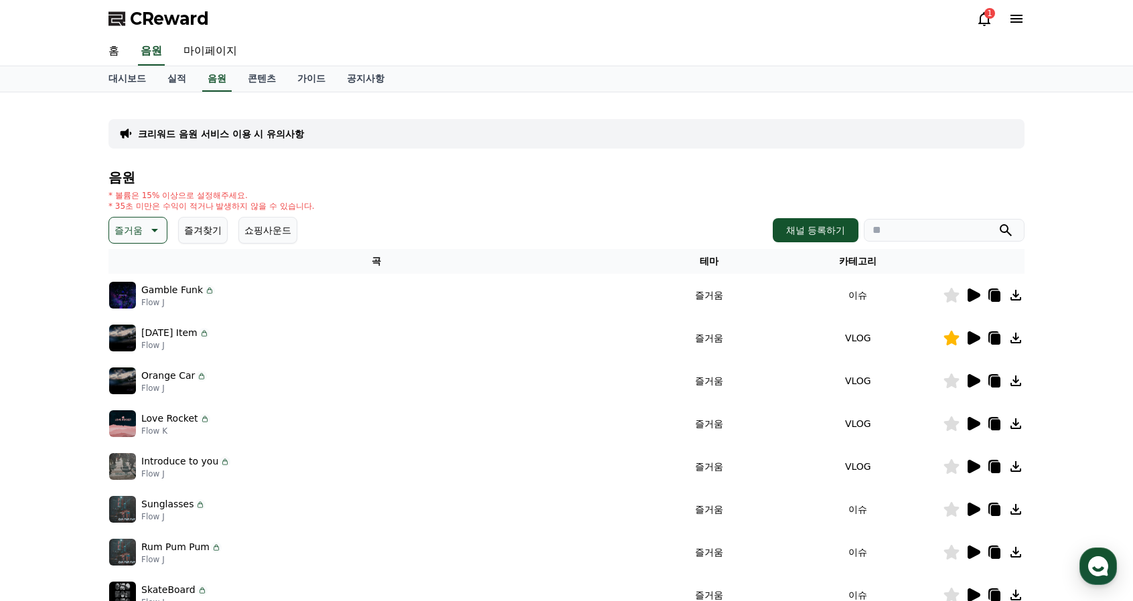
click at [947, 378] on icon at bounding box center [951, 381] width 15 height 15
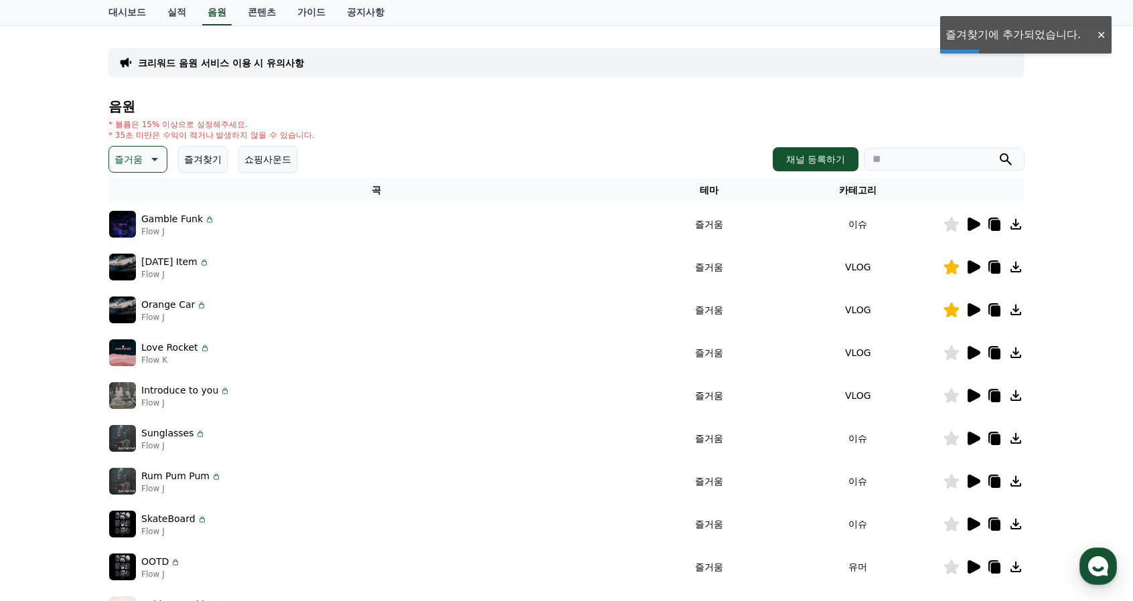
scroll to position [134, 0]
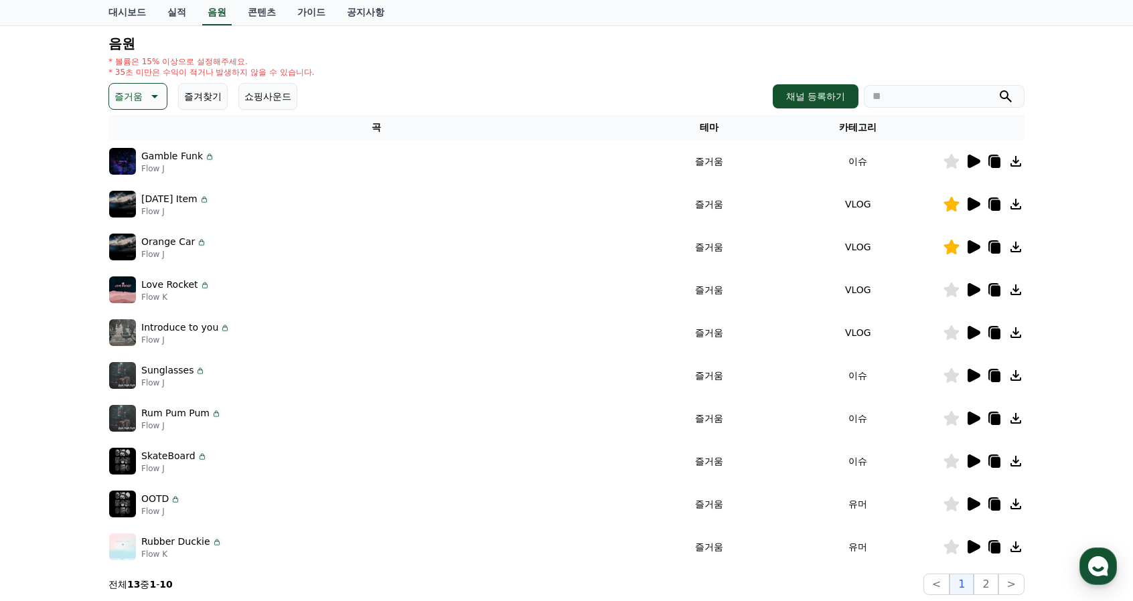
click at [971, 330] on icon at bounding box center [973, 332] width 13 height 13
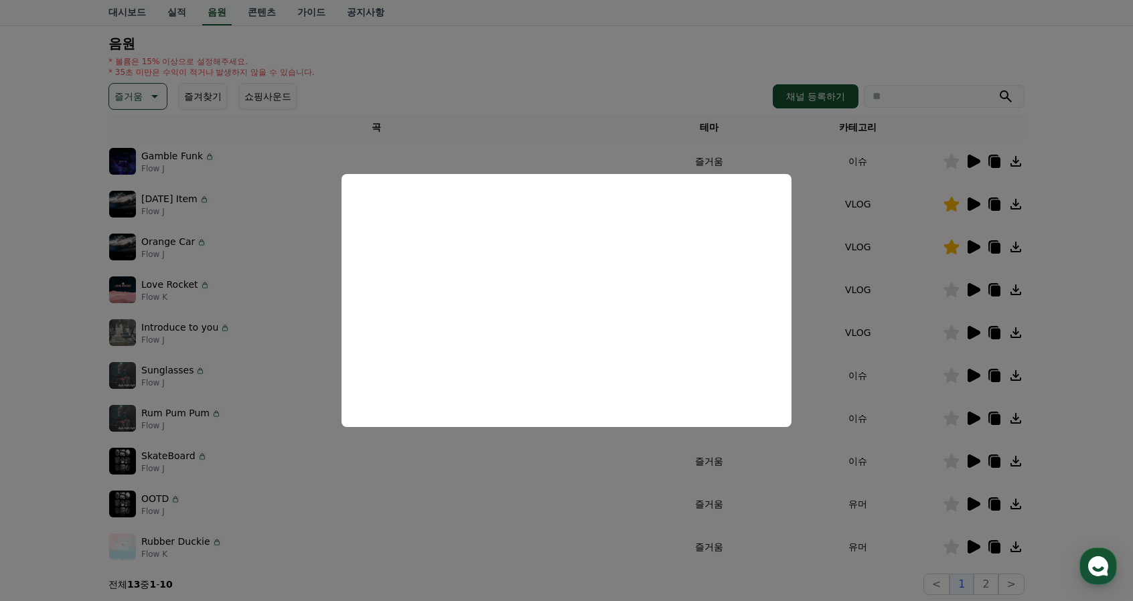
click at [800, 153] on button "close modal" at bounding box center [566, 300] width 1133 height 601
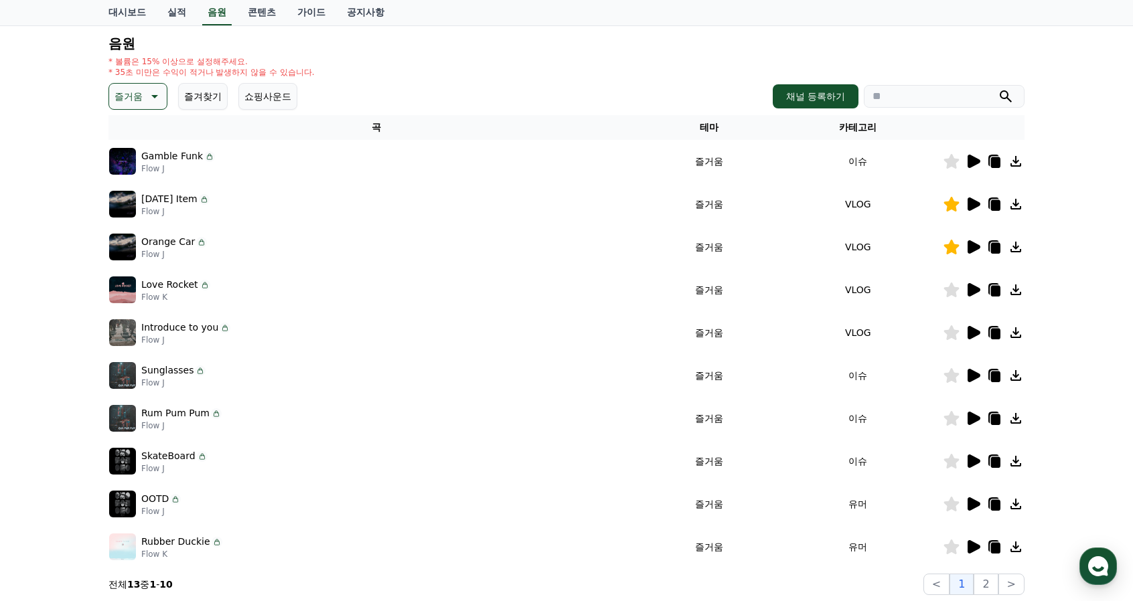
click at [953, 327] on icon at bounding box center [951, 332] width 16 height 15
click at [997, 336] on icon at bounding box center [995, 334] width 9 height 11
click at [995, 245] on icon at bounding box center [995, 248] width 9 height 11
